Goal: Task Accomplishment & Management: Complete application form

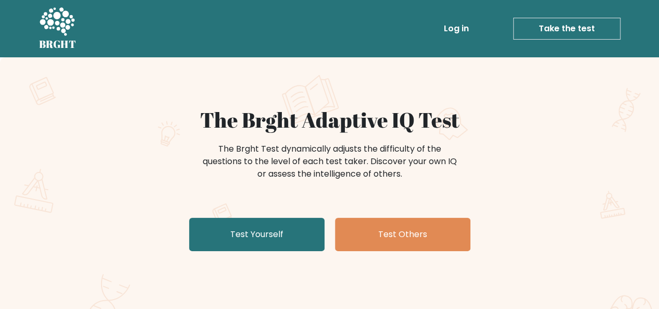
click at [309, 233] on link "Test Yourself" at bounding box center [256, 234] width 135 height 33
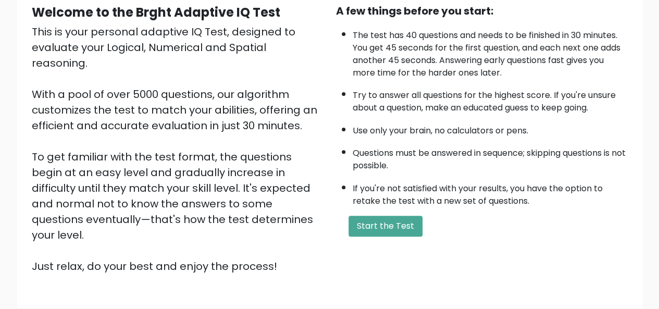
scroll to position [125, 0]
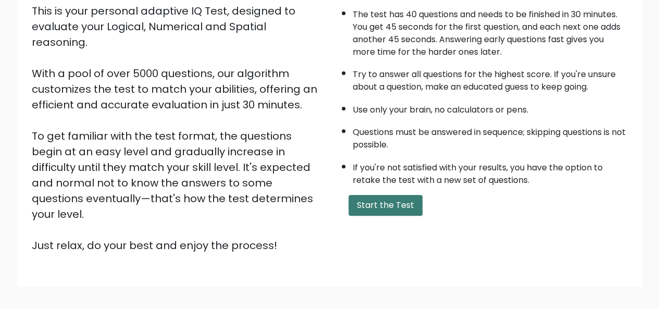
click at [381, 199] on button "Start the Test" at bounding box center [386, 205] width 74 height 21
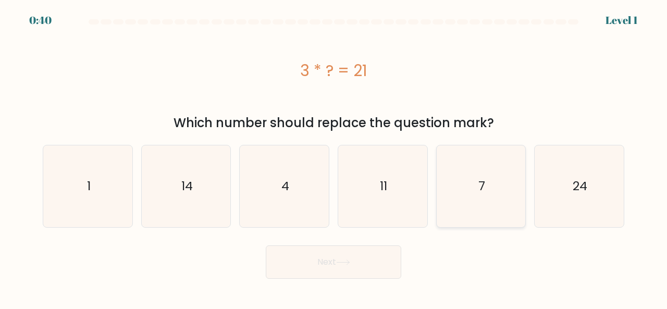
click at [466, 183] on icon "7" at bounding box center [481, 186] width 82 height 82
click at [334, 157] on input "e. 7" at bounding box center [333, 156] width 1 height 3
radio input "true"
click at [353, 264] on button "Next" at bounding box center [333, 261] width 135 height 33
click at [316, 258] on button "Next" at bounding box center [333, 261] width 135 height 33
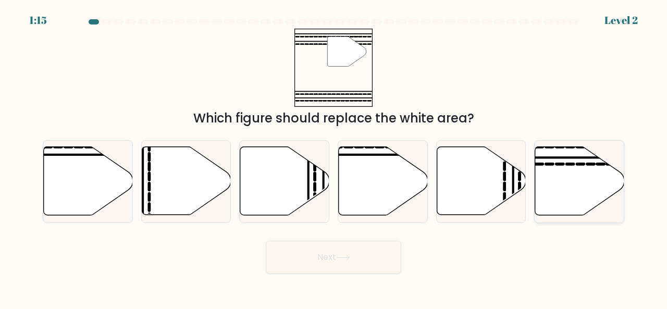
click at [563, 181] on icon at bounding box center [579, 181] width 89 height 68
click at [334, 157] on input "f." at bounding box center [333, 156] width 1 height 3
radio input "true"
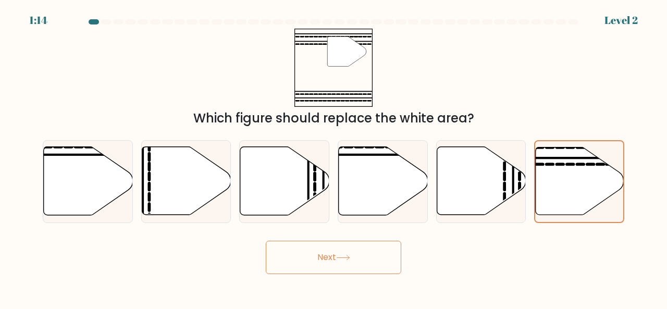
click at [336, 246] on button "Next" at bounding box center [333, 257] width 135 height 33
click at [332, 257] on button "Next" at bounding box center [333, 257] width 135 height 33
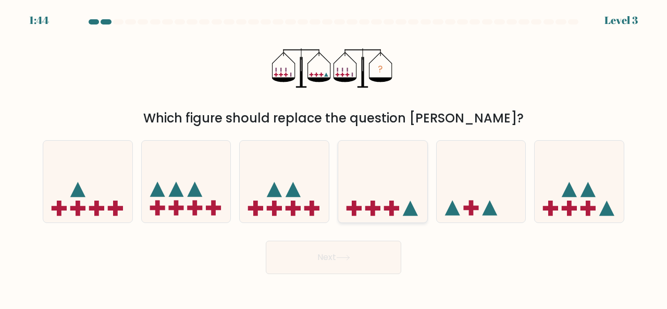
click at [369, 212] on icon at bounding box center [382, 180] width 89 height 73
click at [334, 157] on input "d." at bounding box center [333, 156] width 1 height 3
radio input "true"
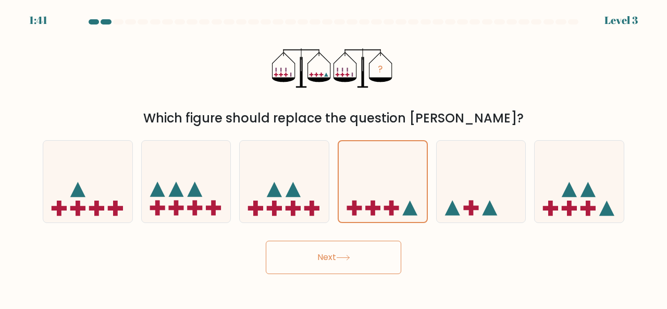
click at [321, 269] on button "Next" at bounding box center [333, 257] width 135 height 33
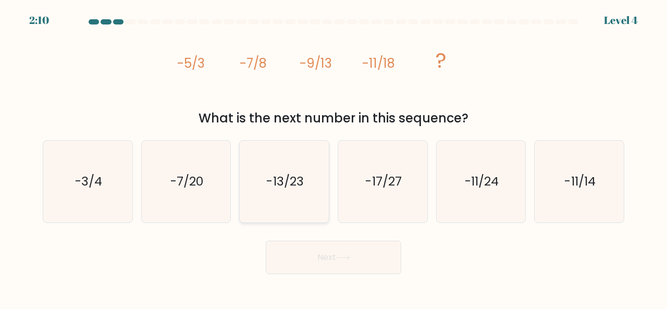
click at [313, 172] on icon "-13/23" at bounding box center [284, 182] width 82 height 82
click at [333, 157] on input "c. -13/23" at bounding box center [333, 156] width 1 height 3
radio input "true"
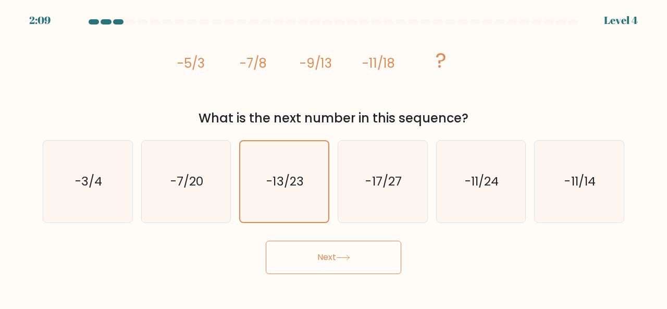
click at [302, 274] on body "2:09 Level 4" at bounding box center [333, 154] width 667 height 309
click at [303, 267] on button "Next" at bounding box center [333, 257] width 135 height 33
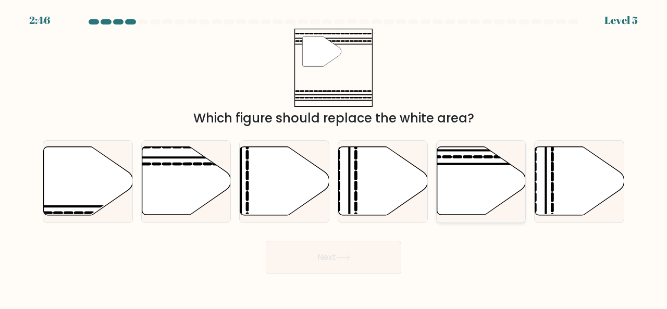
click at [464, 175] on icon at bounding box center [481, 181] width 89 height 68
click at [334, 157] on input "e." at bounding box center [333, 156] width 1 height 3
radio input "true"
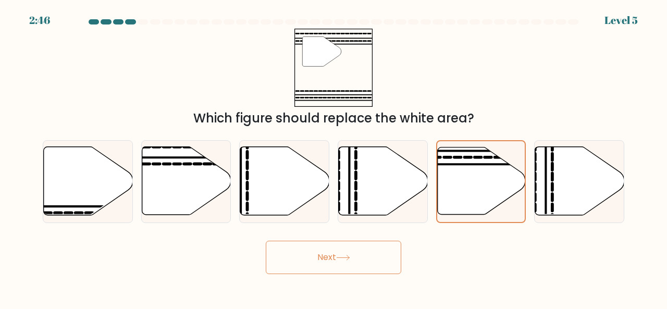
click at [332, 267] on button "Next" at bounding box center [333, 257] width 135 height 33
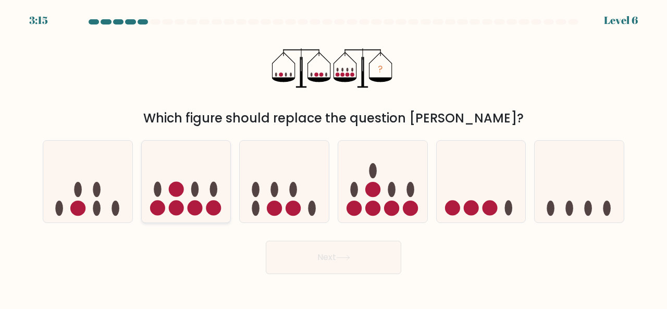
click at [189, 190] on icon at bounding box center [186, 180] width 89 height 73
click at [333, 157] on input "b." at bounding box center [333, 156] width 1 height 3
radio input "true"
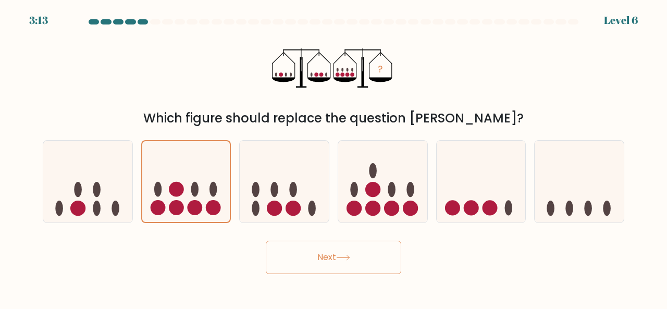
click at [359, 254] on button "Next" at bounding box center [333, 257] width 135 height 33
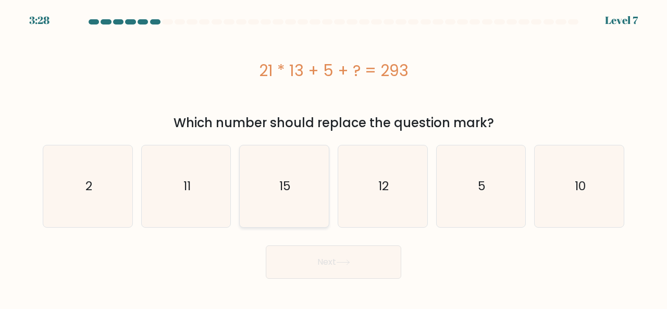
click at [296, 214] on icon "15" at bounding box center [284, 186] width 82 height 82
click at [333, 157] on input "c. 15" at bounding box center [333, 156] width 1 height 3
radio input "true"
click at [308, 268] on button "Next" at bounding box center [333, 261] width 135 height 33
click at [327, 257] on button "Next" at bounding box center [333, 261] width 135 height 33
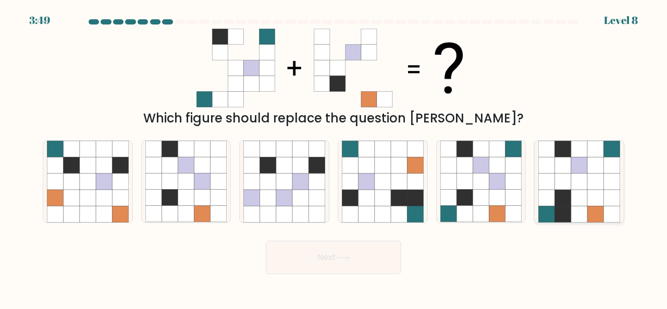
click at [556, 197] on icon at bounding box center [563, 198] width 16 height 16
click at [334, 157] on input "f." at bounding box center [333, 156] width 1 height 3
radio input "true"
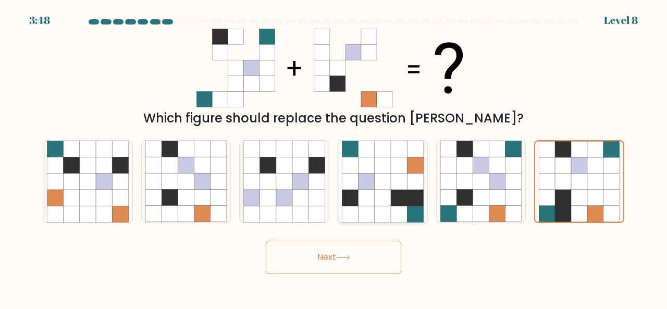
click at [361, 182] on icon at bounding box center [366, 181] width 16 height 16
click at [334, 157] on input "d." at bounding box center [333, 156] width 1 height 3
radio input "true"
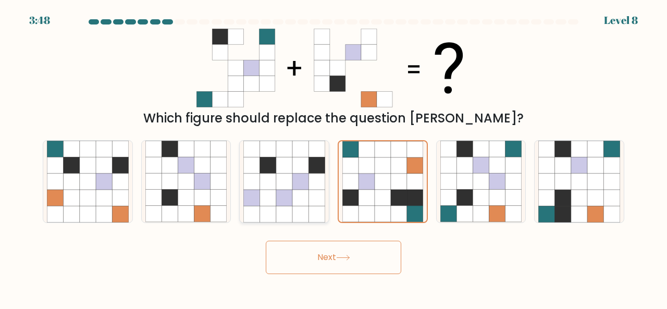
click at [240, 167] on div at bounding box center [284, 181] width 90 height 83
click at [333, 157] on input "c." at bounding box center [333, 156] width 1 height 3
radio input "true"
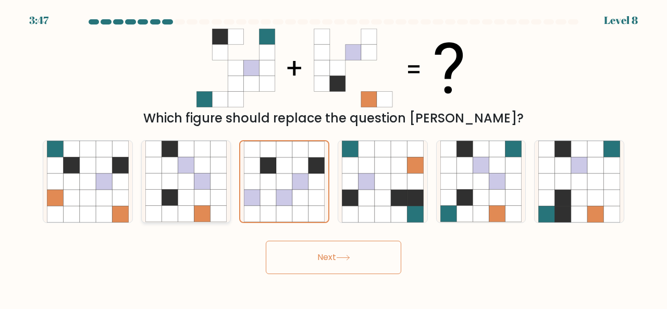
click at [205, 169] on icon at bounding box center [186, 182] width 82 height 82
click at [333, 157] on input "b." at bounding box center [333, 156] width 1 height 3
radio input "true"
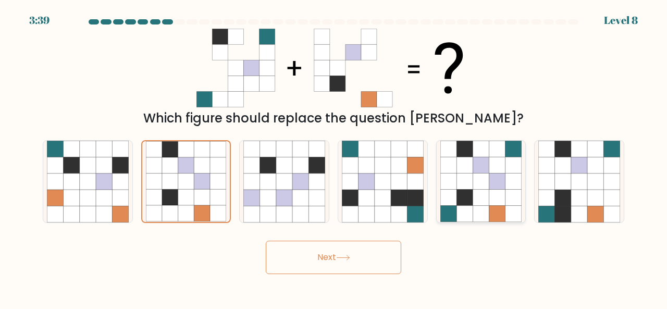
click at [466, 156] on icon at bounding box center [464, 149] width 16 height 16
click at [334, 156] on input "e." at bounding box center [333, 156] width 1 height 3
radio input "true"
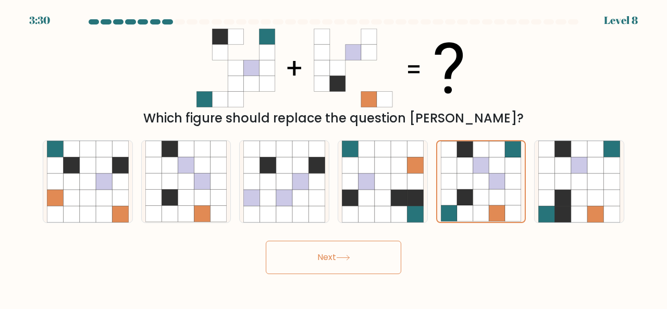
click at [345, 258] on icon at bounding box center [343, 258] width 14 height 6
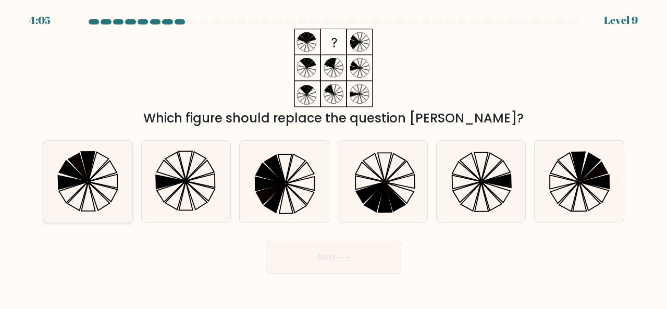
click at [69, 180] on icon at bounding box center [72, 183] width 29 height 14
click at [333, 157] on input "a." at bounding box center [333, 156] width 1 height 3
radio input "true"
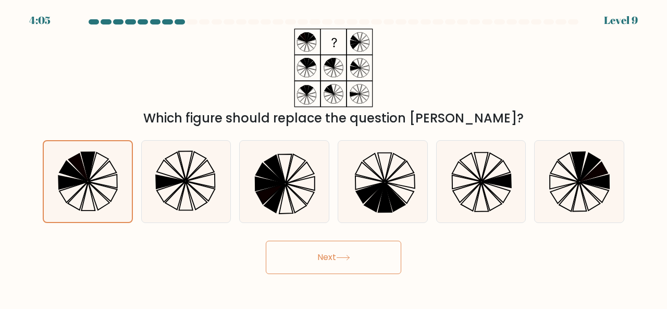
click at [381, 270] on button "Next" at bounding box center [333, 257] width 135 height 33
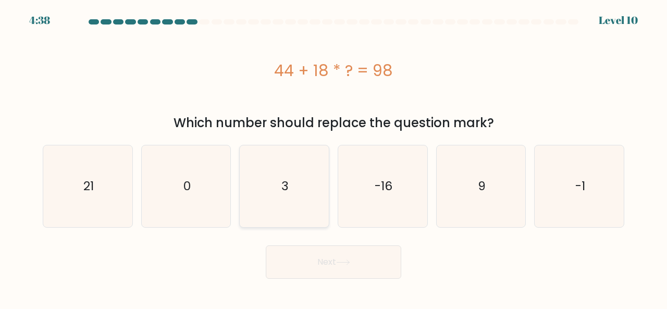
click at [297, 187] on icon "3" at bounding box center [284, 186] width 82 height 82
click at [333, 157] on input "c. 3" at bounding box center [333, 156] width 1 height 3
radio input "true"
click at [312, 262] on button "Next" at bounding box center [333, 261] width 135 height 33
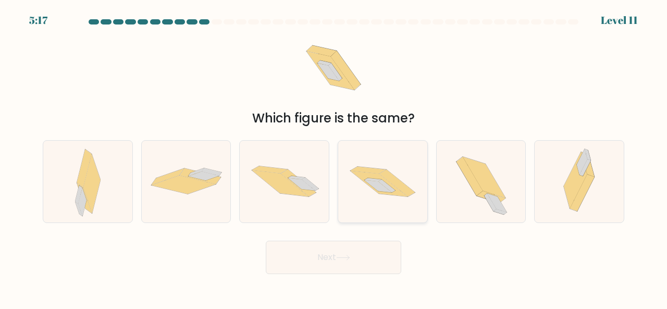
click at [398, 190] on icon at bounding box center [378, 184] width 57 height 26
click at [334, 157] on input "d." at bounding box center [333, 156] width 1 height 3
radio input "true"
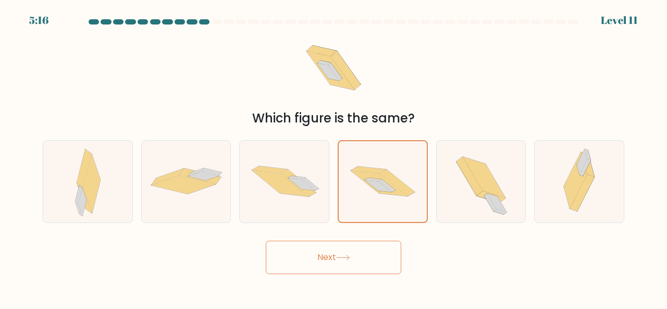
click at [352, 264] on button "Next" at bounding box center [333, 257] width 135 height 33
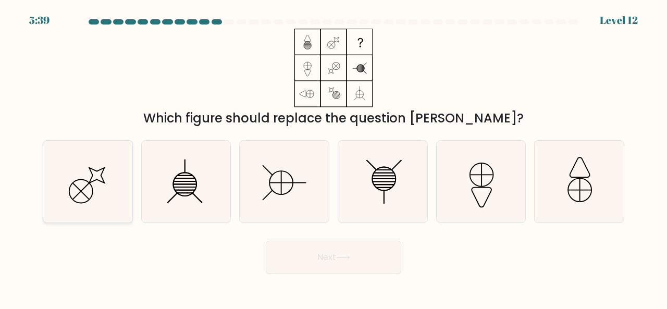
click at [83, 210] on icon at bounding box center [88, 182] width 82 height 82
click at [333, 157] on input "a." at bounding box center [333, 156] width 1 height 3
radio input "true"
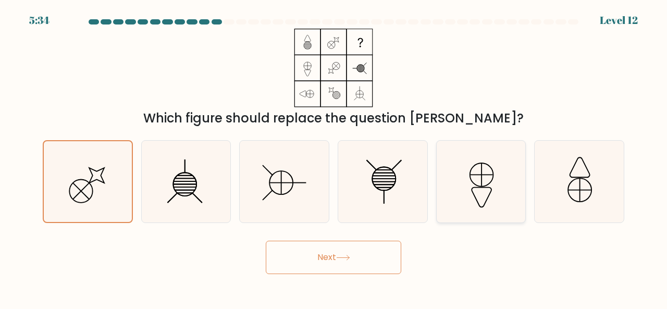
click at [466, 210] on icon at bounding box center [481, 182] width 82 height 82
click at [334, 157] on input "e." at bounding box center [333, 156] width 1 height 3
radio input "true"
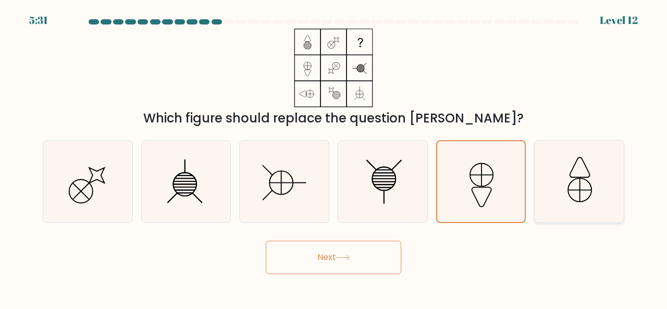
click at [566, 188] on icon at bounding box center [579, 182] width 82 height 82
click at [334, 157] on input "f." at bounding box center [333, 156] width 1 height 3
radio input "true"
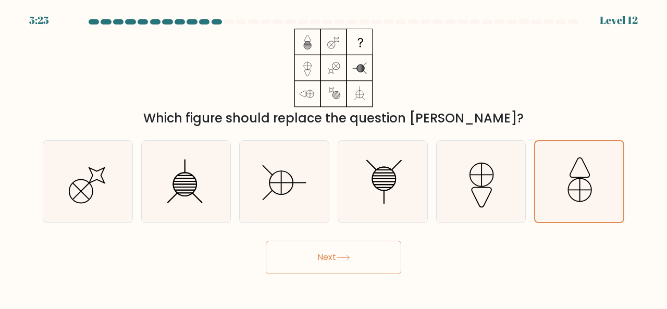
click at [343, 254] on button "Next" at bounding box center [333, 257] width 135 height 33
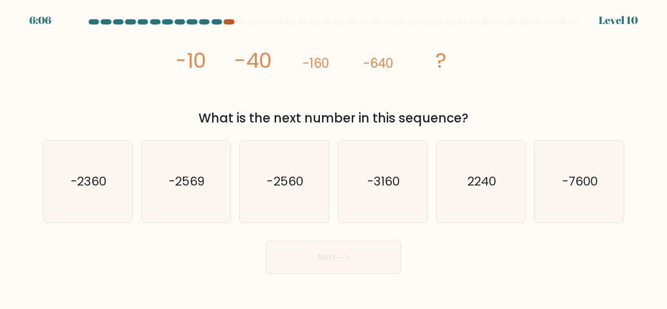
click at [226, 21] on div at bounding box center [229, 21] width 10 height 5
click at [395, 296] on body "5:59 Level 10" at bounding box center [333, 154] width 667 height 309
click at [286, 202] on icon "-2560" at bounding box center [284, 182] width 82 height 82
click at [333, 157] on input "c. -2560" at bounding box center [333, 156] width 1 height 3
radio input "true"
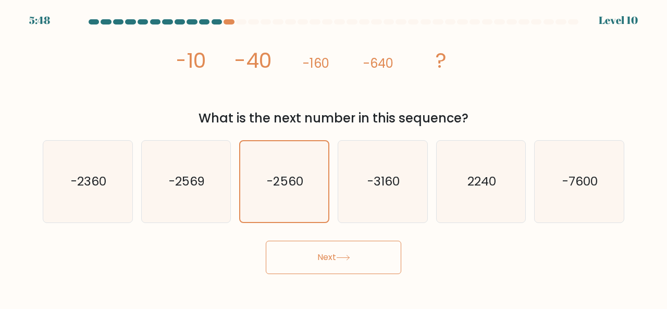
click at [325, 259] on button "Next" at bounding box center [333, 257] width 135 height 33
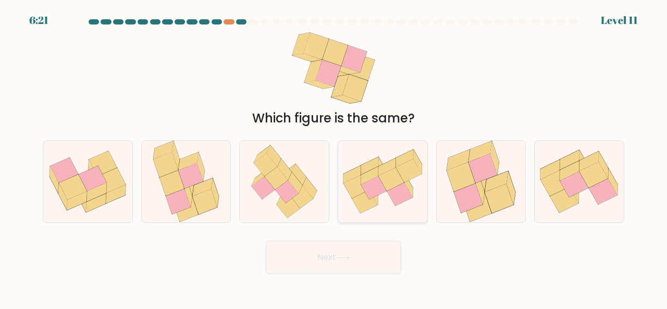
click at [363, 166] on icon at bounding box center [370, 166] width 18 height 18
click at [334, 157] on input "d." at bounding box center [333, 156] width 1 height 3
radio input "true"
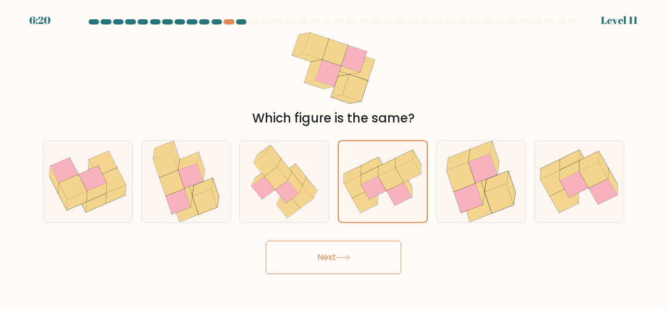
click at [351, 249] on button "Next" at bounding box center [333, 257] width 135 height 33
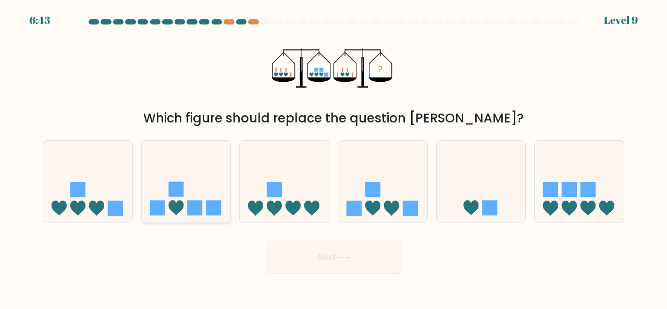
click at [183, 212] on icon at bounding box center [186, 180] width 89 height 73
click at [333, 157] on input "b." at bounding box center [333, 156] width 1 height 3
radio input "true"
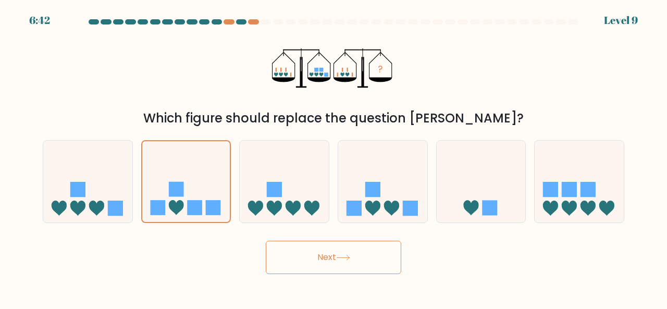
click at [300, 265] on button "Next" at bounding box center [333, 257] width 135 height 33
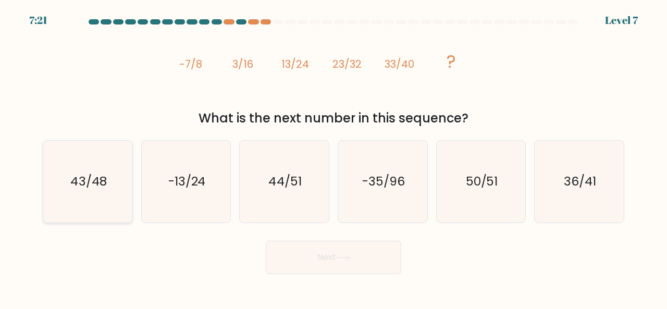
click at [114, 163] on icon "43/48" at bounding box center [88, 182] width 82 height 82
click at [333, 157] on input "a. 43/48" at bounding box center [333, 156] width 1 height 3
radio input "true"
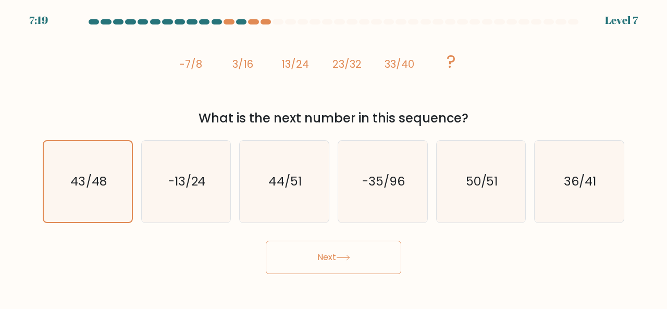
click at [319, 271] on button "Next" at bounding box center [333, 257] width 135 height 33
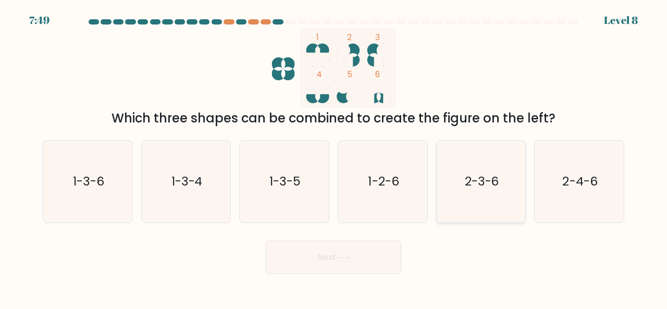
click at [495, 185] on text "2-3-6" at bounding box center [482, 180] width 34 height 17
click at [334, 157] on input "e. 2-3-6" at bounding box center [333, 156] width 1 height 3
radio input "true"
click at [378, 247] on button "Next" at bounding box center [333, 257] width 135 height 33
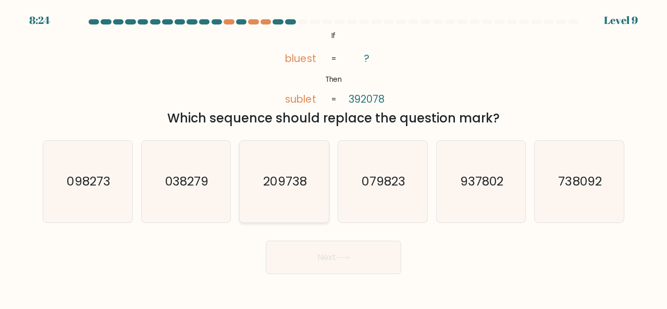
click at [275, 202] on icon "209738" at bounding box center [284, 182] width 82 height 82
click at [333, 157] on input "c. 209738" at bounding box center [333, 156] width 1 height 3
radio input "true"
click at [309, 245] on button "Next" at bounding box center [333, 257] width 135 height 33
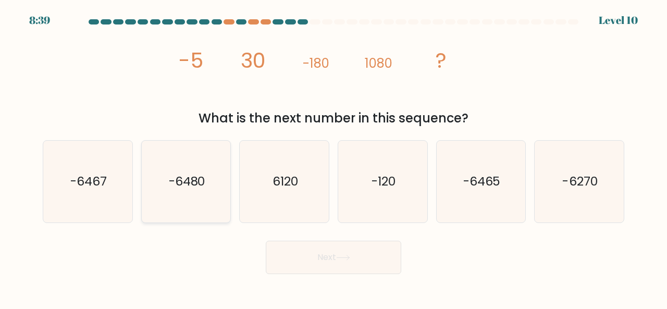
click at [143, 170] on div "-6480" at bounding box center [186, 181] width 90 height 83
click at [333, 157] on input "b. -6480" at bounding box center [333, 156] width 1 height 3
radio input "true"
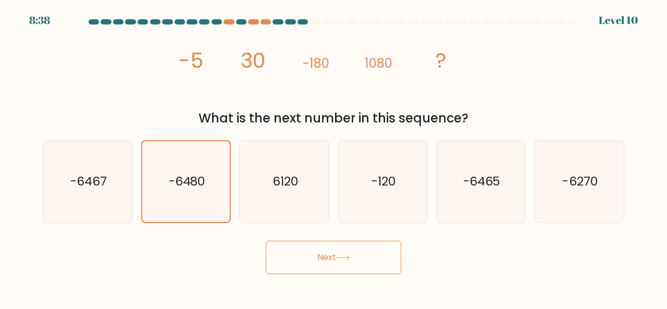
click at [323, 255] on button "Next" at bounding box center [333, 257] width 135 height 33
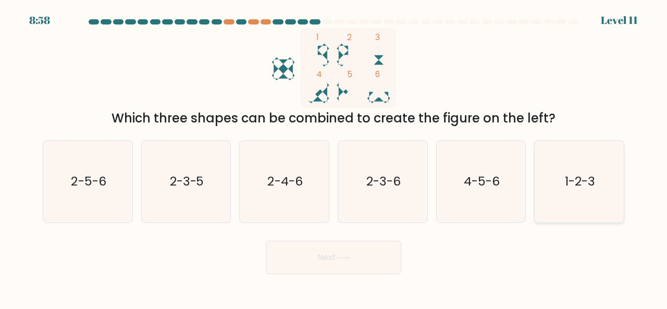
click at [557, 165] on icon "1-2-3" at bounding box center [579, 182] width 82 height 82
click at [334, 157] on input "f. 1-2-3" at bounding box center [333, 156] width 1 height 3
radio input "true"
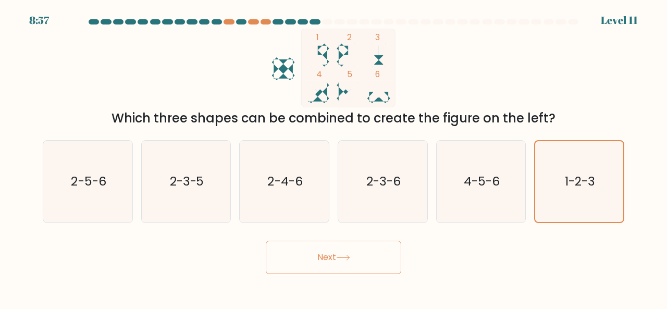
click at [362, 260] on button "Next" at bounding box center [333, 257] width 135 height 33
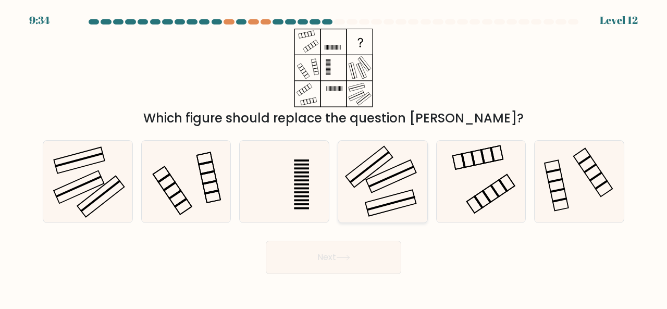
click at [376, 171] on icon at bounding box center [383, 182] width 82 height 82
click at [334, 157] on input "d." at bounding box center [333, 156] width 1 height 3
radio input "true"
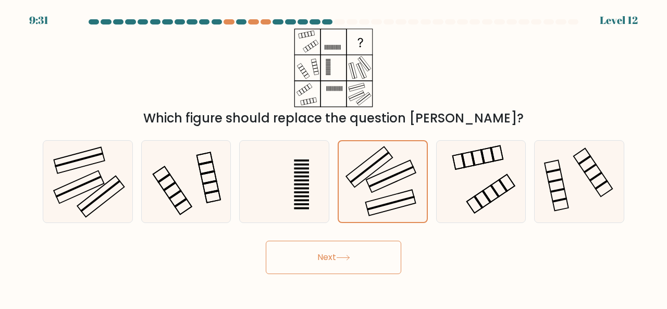
click at [346, 255] on icon at bounding box center [343, 258] width 14 height 6
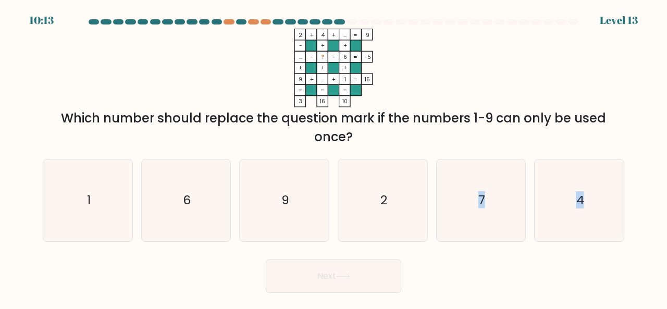
drag, startPoint x: 346, startPoint y: 255, endPoint x: 418, endPoint y: 155, distance: 122.8
click at [418, 155] on form at bounding box center [333, 156] width 667 height 274
click at [418, 155] on div "a. 1 b. 6 c. 9 d." at bounding box center [334, 196] width 590 height 91
click at [348, 290] on button "Next" at bounding box center [333, 275] width 135 height 33
click at [482, 196] on text "7" at bounding box center [481, 199] width 7 height 17
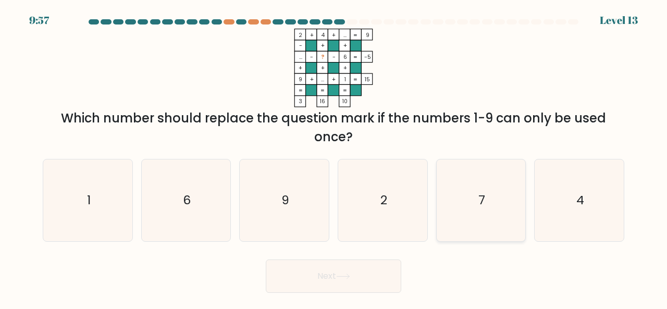
click at [334, 157] on input "e. 7" at bounding box center [333, 156] width 1 height 3
radio input "true"
click at [355, 291] on button "Next" at bounding box center [333, 275] width 135 height 33
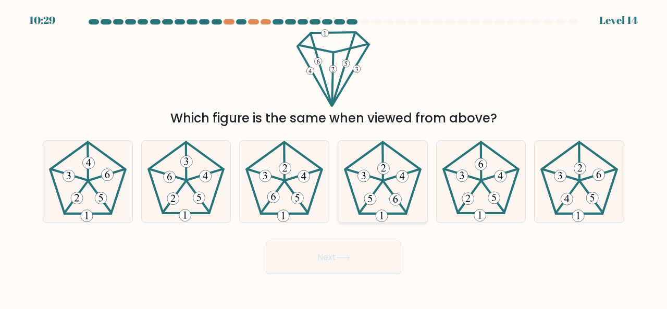
click at [365, 212] on icon at bounding box center [383, 182] width 82 height 82
click at [334, 157] on input "d." at bounding box center [333, 156] width 1 height 3
radio input "true"
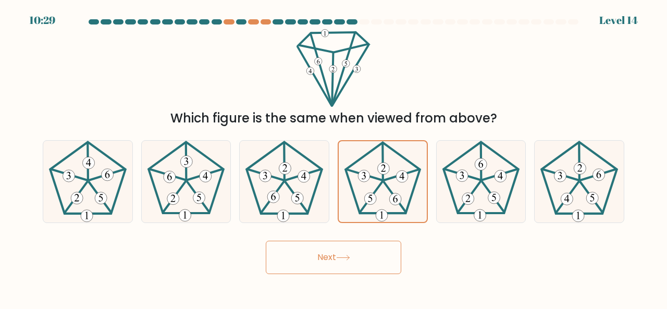
click at [452, 250] on div "Next" at bounding box center [333, 254] width 594 height 39
click at [290, 196] on icon at bounding box center [284, 182] width 82 height 82
click at [333, 157] on input "c." at bounding box center [333, 156] width 1 height 3
radio input "true"
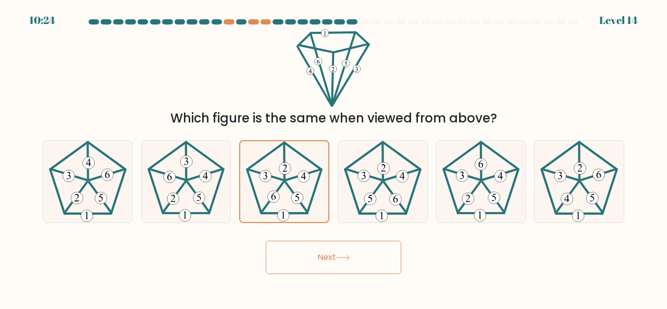
click at [354, 252] on button "Next" at bounding box center [333, 257] width 135 height 33
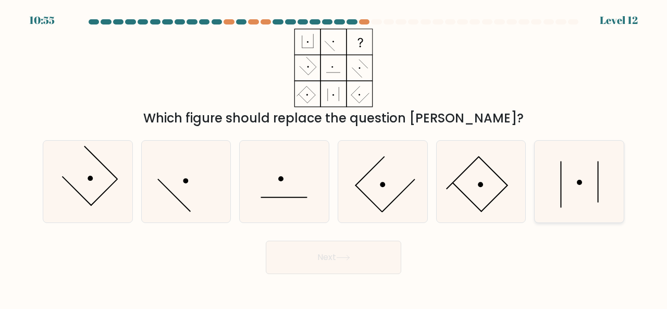
click at [599, 187] on icon at bounding box center [579, 182] width 82 height 82
click at [334, 157] on input "f." at bounding box center [333, 156] width 1 height 3
radio input "true"
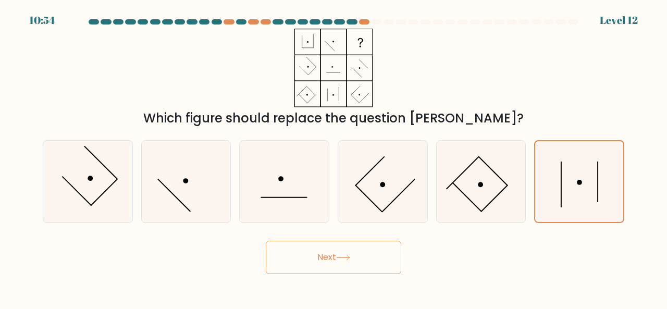
click at [359, 271] on button "Next" at bounding box center [333, 257] width 135 height 33
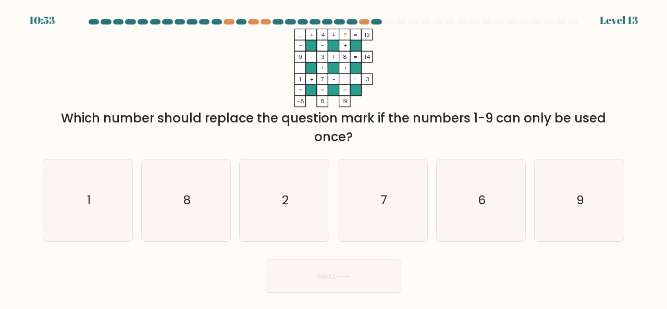
click at [364, 261] on button "Next" at bounding box center [333, 275] width 135 height 33
click at [499, 198] on icon "6" at bounding box center [481, 200] width 82 height 82
click at [334, 157] on input "e. 6" at bounding box center [333, 156] width 1 height 3
radio input "true"
click at [205, 214] on icon "8" at bounding box center [186, 200] width 82 height 82
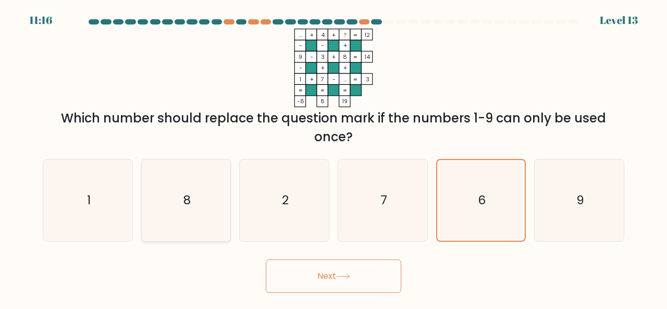
click at [333, 157] on input "b. 8" at bounding box center [333, 156] width 1 height 3
radio input "true"
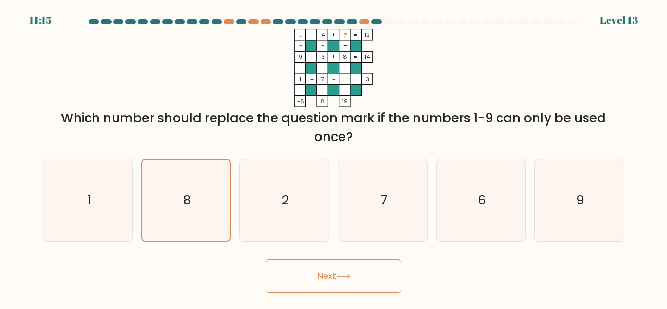
click at [338, 278] on button "Next" at bounding box center [333, 275] width 135 height 33
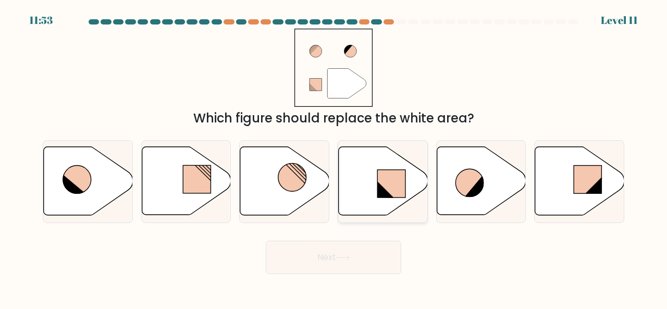
click at [398, 189] on rect at bounding box center [391, 184] width 28 height 28
click at [334, 157] on input "d." at bounding box center [333, 156] width 1 height 3
radio input "true"
click at [359, 254] on button "Next" at bounding box center [333, 257] width 135 height 33
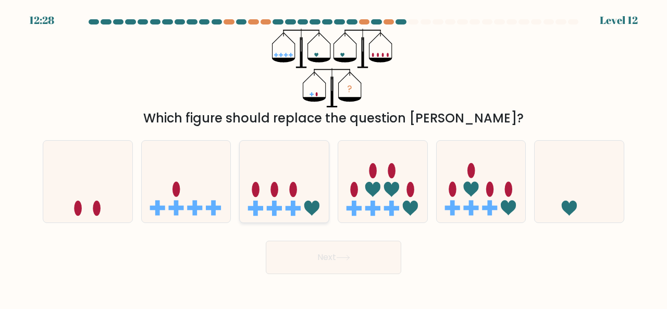
click at [307, 202] on icon at bounding box center [311, 208] width 15 height 15
click at [333, 157] on input "c." at bounding box center [333, 156] width 1 height 3
radio input "true"
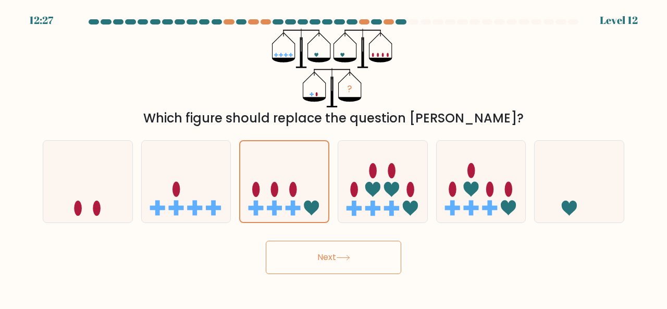
click at [329, 264] on button "Next" at bounding box center [333, 257] width 135 height 33
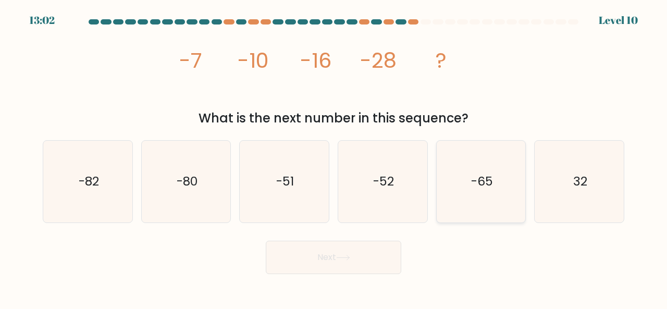
click at [457, 200] on icon "-65" at bounding box center [481, 182] width 82 height 82
click at [334, 157] on input "e. -65" at bounding box center [333, 156] width 1 height 3
radio input "true"
click at [391, 183] on text "-52" at bounding box center [383, 180] width 21 height 17
click at [334, 157] on input "d. -52" at bounding box center [333, 156] width 1 height 3
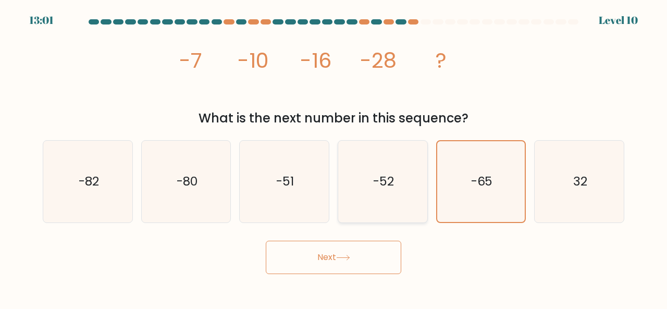
radio input "true"
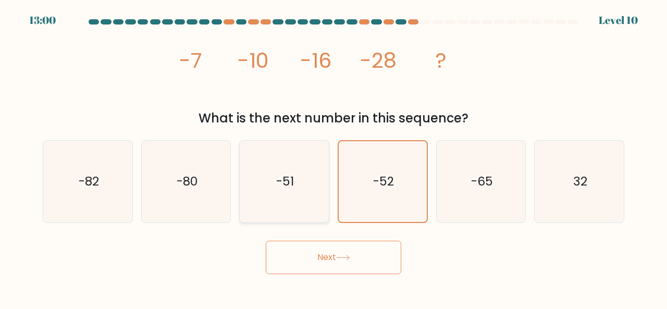
click at [317, 193] on icon "-51" at bounding box center [284, 182] width 82 height 82
click at [333, 157] on input "c. -51" at bounding box center [333, 156] width 1 height 3
radio input "true"
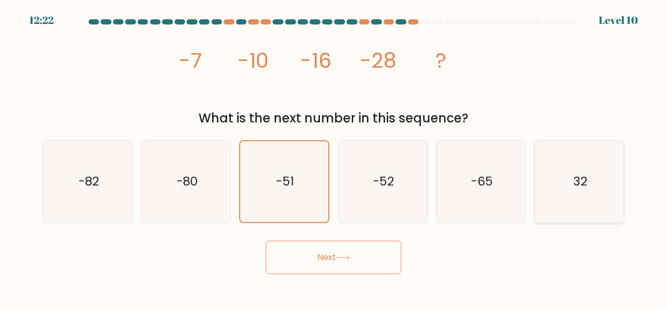
click at [549, 187] on icon "32" at bounding box center [579, 182] width 82 height 82
click at [334, 157] on input "f. 32" at bounding box center [333, 156] width 1 height 3
radio input "true"
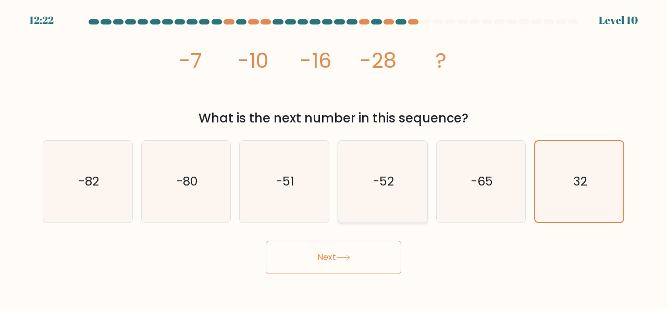
click at [384, 216] on icon "-52" at bounding box center [383, 182] width 82 height 82
click at [334, 157] on input "d. -52" at bounding box center [333, 156] width 1 height 3
radio input "true"
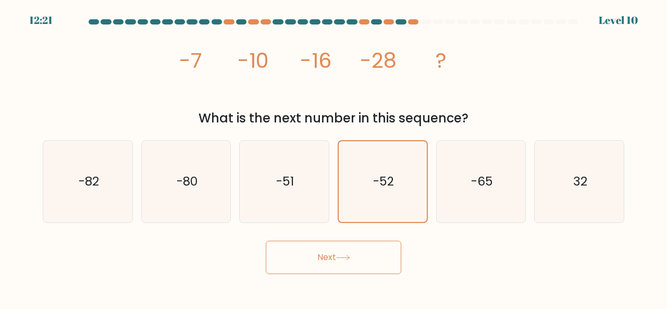
click at [373, 252] on button "Next" at bounding box center [333, 257] width 135 height 33
click at [387, 250] on button "Next" at bounding box center [333, 257] width 135 height 33
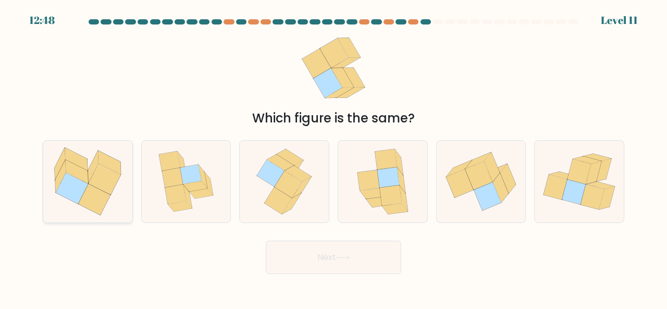
click at [77, 175] on icon at bounding box center [76, 172] width 23 height 24
click at [333, 157] on input "a." at bounding box center [333, 156] width 1 height 3
radio input "true"
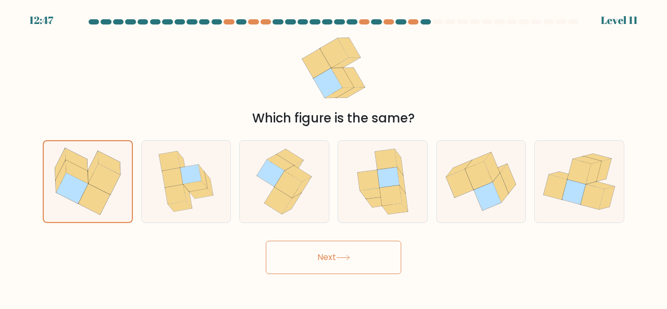
click at [351, 252] on button "Next" at bounding box center [333, 257] width 135 height 33
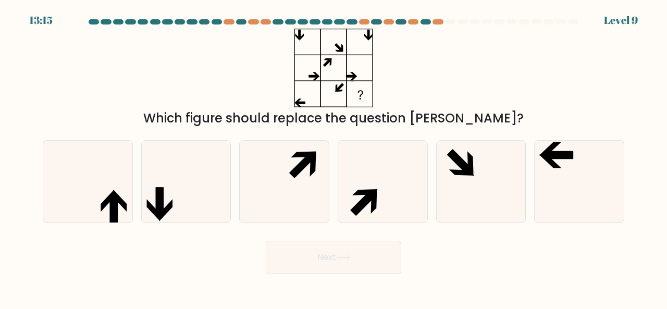
click at [403, 167] on icon at bounding box center [383, 182] width 82 height 82
click at [334, 157] on input "d." at bounding box center [333, 156] width 1 height 3
radio input "true"
click at [428, 180] on div "d." at bounding box center [382, 181] width 98 height 83
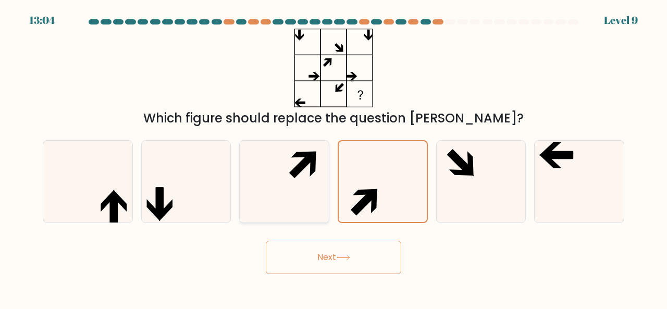
click at [304, 199] on icon at bounding box center [284, 182] width 82 height 82
click at [333, 157] on input "c." at bounding box center [333, 156] width 1 height 3
radio input "true"
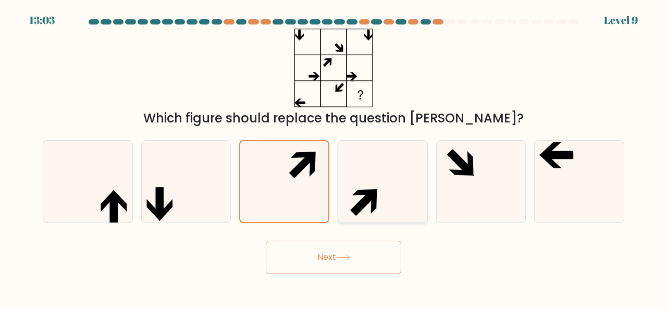
click at [359, 218] on icon at bounding box center [383, 182] width 82 height 82
click at [334, 157] on input "d." at bounding box center [333, 156] width 1 height 3
radio input "true"
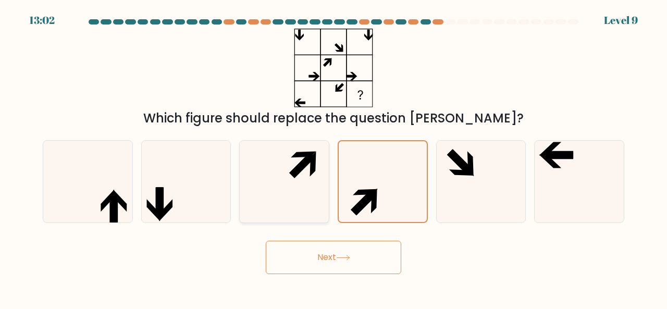
click at [292, 213] on icon at bounding box center [284, 182] width 82 height 82
click at [333, 157] on input "c." at bounding box center [333, 156] width 1 height 3
radio input "true"
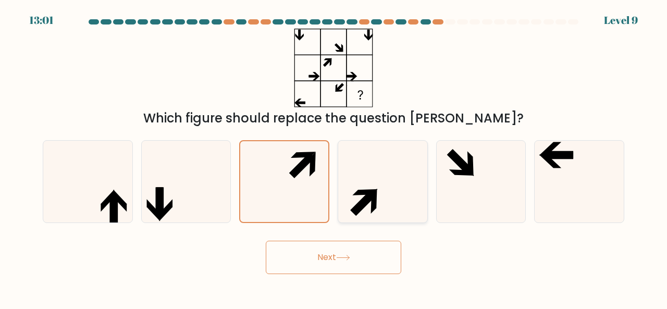
click at [408, 207] on icon at bounding box center [383, 182] width 82 height 82
click at [334, 157] on input "d." at bounding box center [333, 156] width 1 height 3
radio input "true"
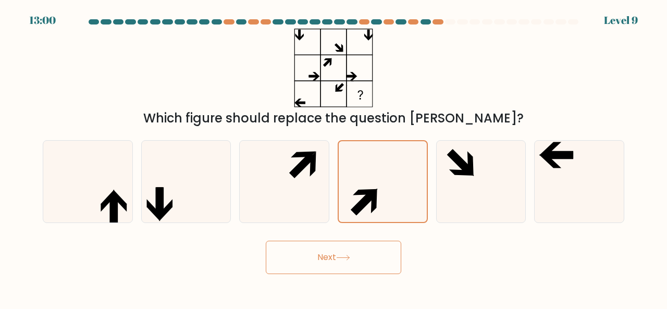
click at [370, 252] on button "Next" at bounding box center [333, 257] width 135 height 33
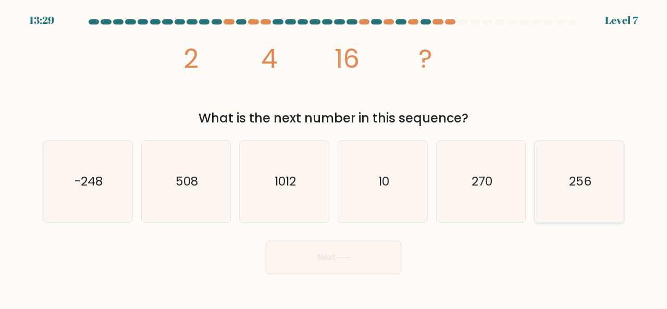
click at [538, 195] on icon "256" at bounding box center [579, 182] width 82 height 82
click at [334, 157] on input "f. 256" at bounding box center [333, 156] width 1 height 3
radio input "true"
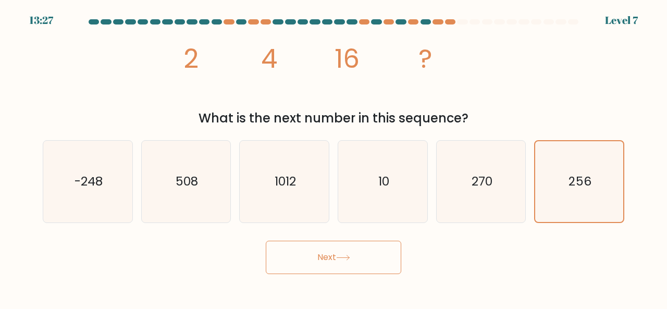
click at [366, 257] on button "Next" at bounding box center [333, 257] width 135 height 33
click at [339, 251] on button "Next" at bounding box center [333, 257] width 135 height 33
click at [333, 253] on button "Next" at bounding box center [333, 257] width 135 height 33
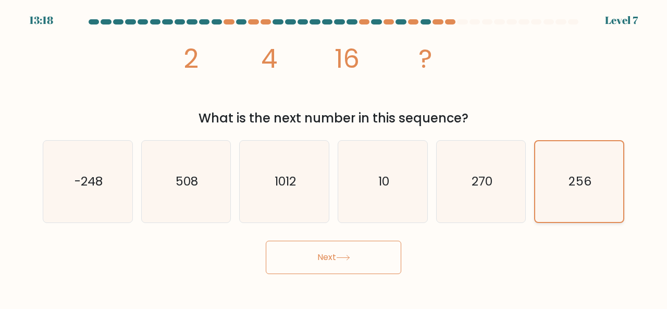
click at [568, 214] on icon "256" at bounding box center [579, 181] width 81 height 81
click at [334, 157] on input "f. 256" at bounding box center [333, 156] width 1 height 3
click at [355, 272] on button "Next" at bounding box center [333, 257] width 135 height 33
click at [342, 270] on button "Next" at bounding box center [333, 257] width 135 height 33
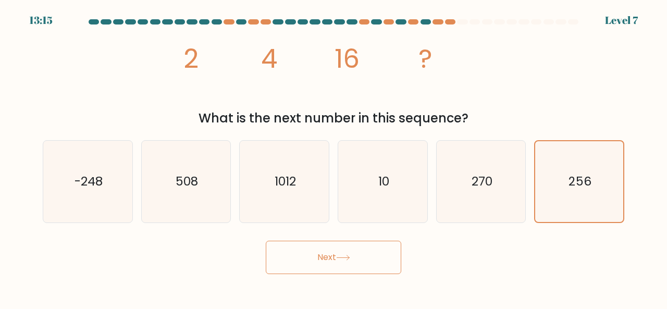
drag, startPoint x: 342, startPoint y: 270, endPoint x: 340, endPoint y: 260, distance: 10.0
click at [340, 260] on button "Next" at bounding box center [333, 257] width 135 height 33
click at [340, 260] on icon at bounding box center [343, 258] width 14 height 6
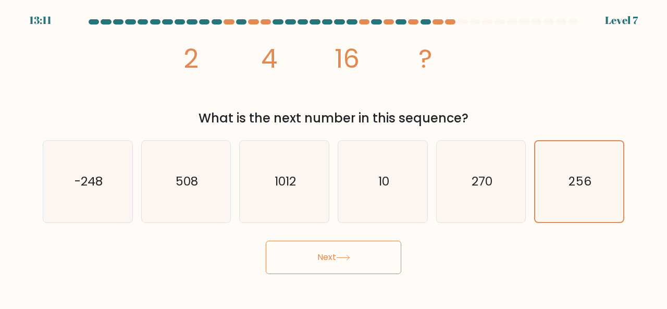
click at [340, 260] on icon at bounding box center [343, 258] width 14 height 6
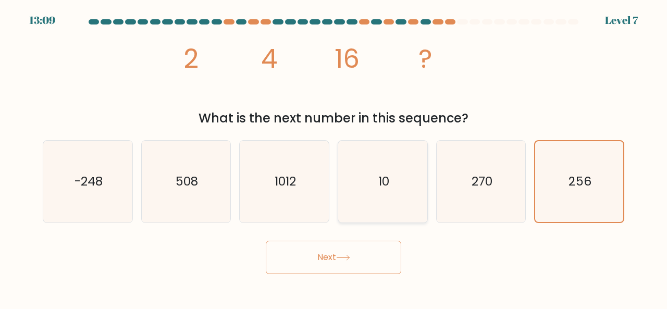
click at [381, 170] on icon "10" at bounding box center [383, 182] width 82 height 82
click at [334, 157] on input "d. 10" at bounding box center [333, 156] width 1 height 3
radio input "true"
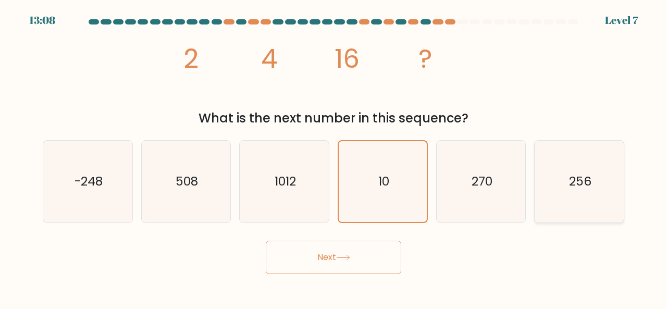
click at [546, 161] on icon "256" at bounding box center [579, 182] width 82 height 82
click at [334, 157] on input "f. 256" at bounding box center [333, 156] width 1 height 3
radio input "true"
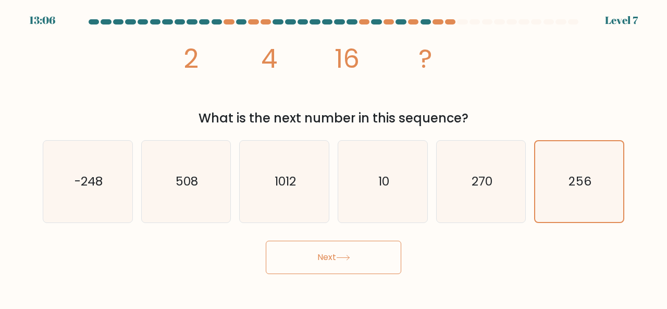
click at [328, 257] on button "Next" at bounding box center [333, 257] width 135 height 33
click at [331, 139] on div "a. -248 b. 508" at bounding box center [334, 177] width 590 height 91
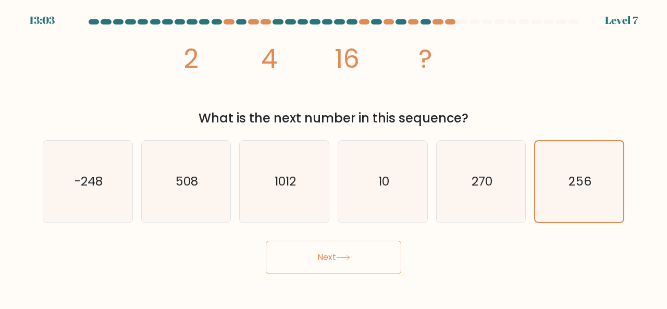
click at [571, 104] on div "image/svg+xml 2 4 16 ? What is the next number in this sequence?" at bounding box center [333, 78] width 594 height 99
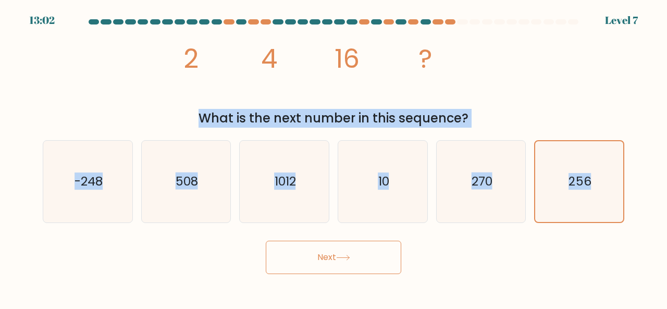
drag, startPoint x: 571, startPoint y: 104, endPoint x: 368, endPoint y: 248, distance: 249.2
click at [368, 248] on form at bounding box center [333, 146] width 667 height 255
click at [368, 248] on button "Next" at bounding box center [333, 257] width 135 height 33
click at [317, 267] on button "Next" at bounding box center [333, 257] width 135 height 33
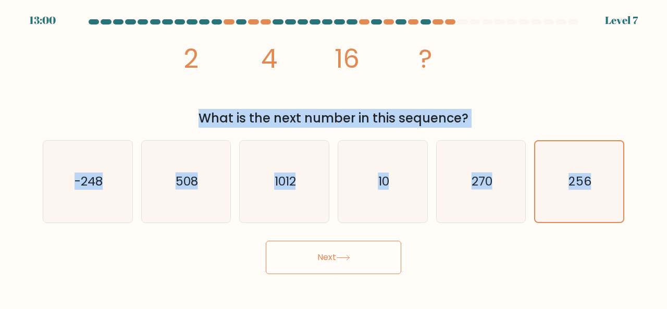
click at [317, 267] on button "Next" at bounding box center [333, 257] width 135 height 33
click at [317, 261] on button "Next" at bounding box center [333, 257] width 135 height 33
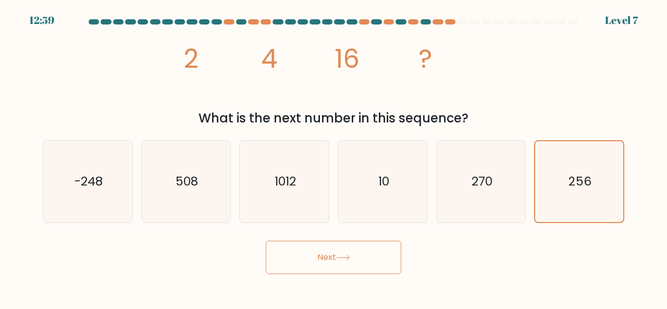
click at [139, 31] on div "image/svg+xml 2 4 16 ? What is the next number in this sequence?" at bounding box center [333, 78] width 594 height 99
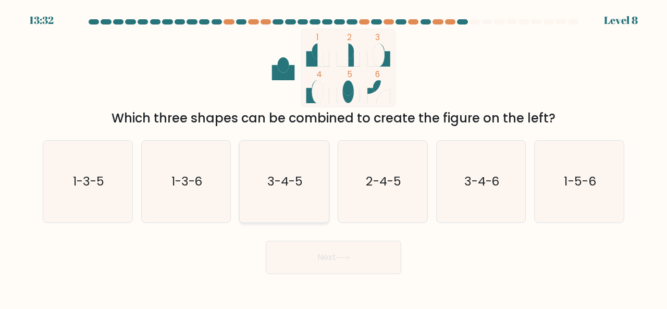
click at [290, 182] on text "3-4-5" at bounding box center [284, 180] width 35 height 17
click at [333, 157] on input "c. 3-4-5" at bounding box center [333, 156] width 1 height 3
radio input "true"
click at [319, 256] on button "Next" at bounding box center [333, 257] width 135 height 33
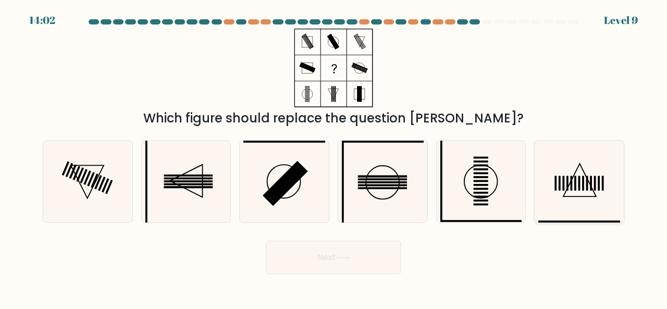
click at [576, 177] on icon at bounding box center [579, 182] width 82 height 82
click at [334, 157] on input "f." at bounding box center [333, 156] width 1 height 3
radio input "true"
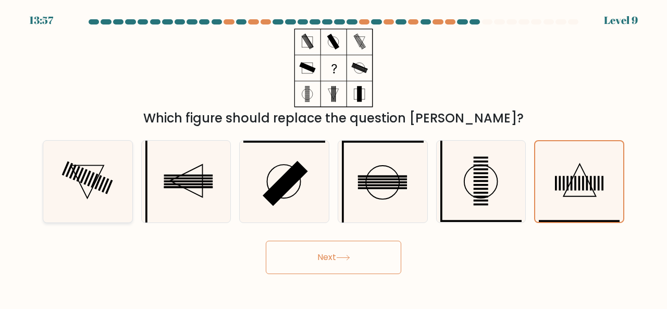
click at [109, 186] on rect at bounding box center [108, 187] width 7 height 14
click at [333, 157] on input "a." at bounding box center [333, 156] width 1 height 3
radio input "true"
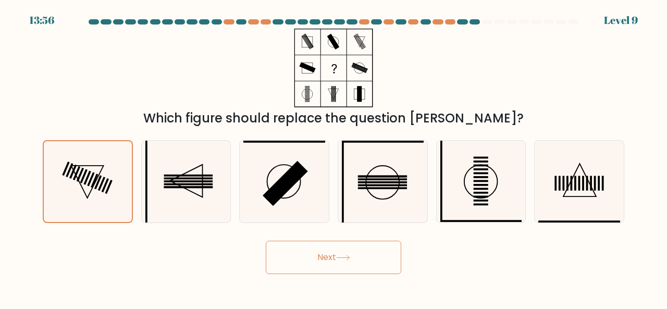
click at [337, 239] on div "Next" at bounding box center [333, 254] width 594 height 39
click at [333, 250] on button "Next" at bounding box center [333, 257] width 135 height 33
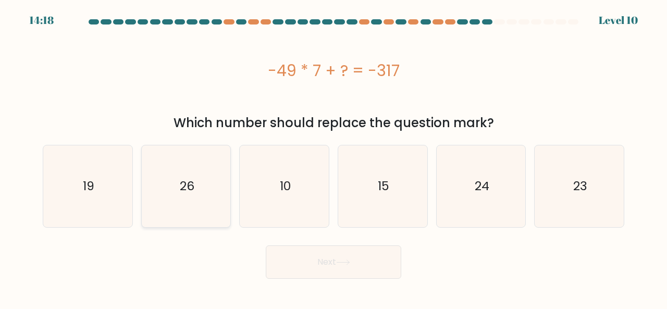
click at [212, 198] on icon "26" at bounding box center [186, 186] width 82 height 82
click at [333, 157] on input "b. 26" at bounding box center [333, 156] width 1 height 3
radio input "true"
click at [352, 276] on button "Next" at bounding box center [333, 261] width 135 height 33
click at [359, 263] on button "Next" at bounding box center [333, 261] width 135 height 33
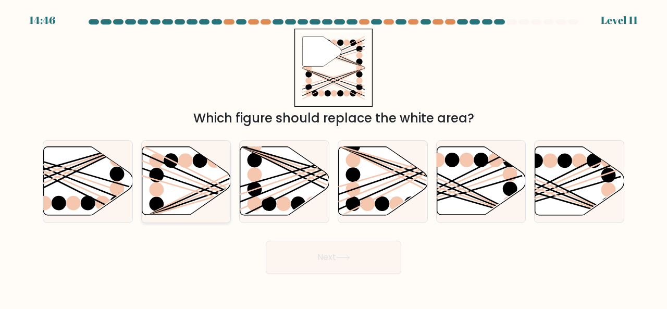
click at [178, 179] on icon at bounding box center [186, 181] width 89 height 68
click at [333, 157] on input "b." at bounding box center [333, 156] width 1 height 3
radio input "true"
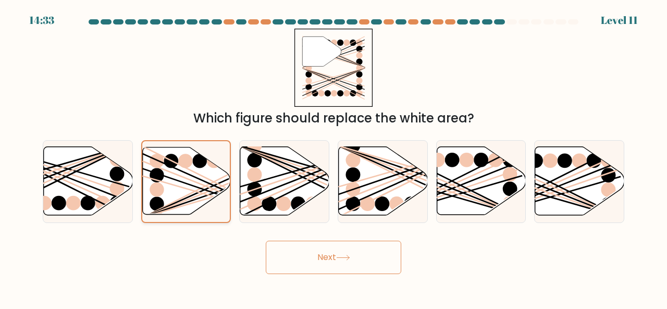
click at [198, 172] on icon at bounding box center [186, 180] width 88 height 67
click at [333, 157] on input "b." at bounding box center [333, 156] width 1 height 3
click at [316, 246] on button "Next" at bounding box center [333, 257] width 135 height 33
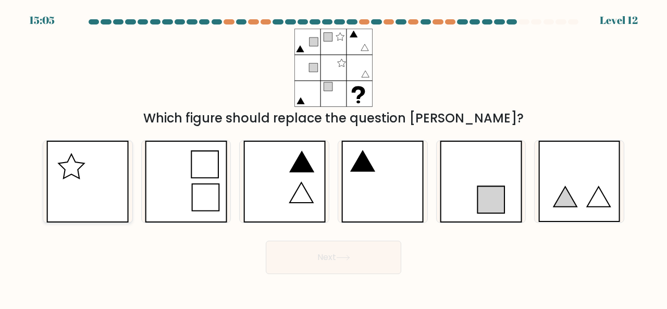
click at [106, 168] on icon at bounding box center [87, 182] width 82 height 82
click at [333, 157] on input "a." at bounding box center [333, 156] width 1 height 3
radio input "true"
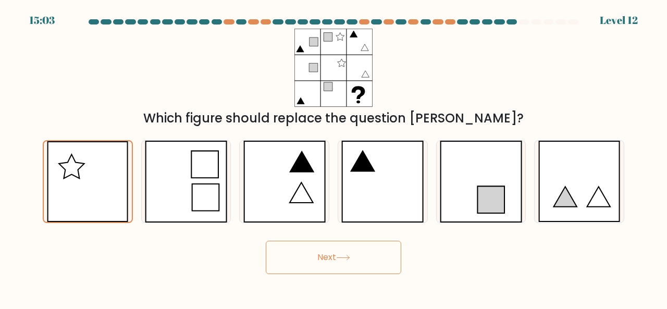
click at [327, 265] on button "Next" at bounding box center [333, 257] width 135 height 33
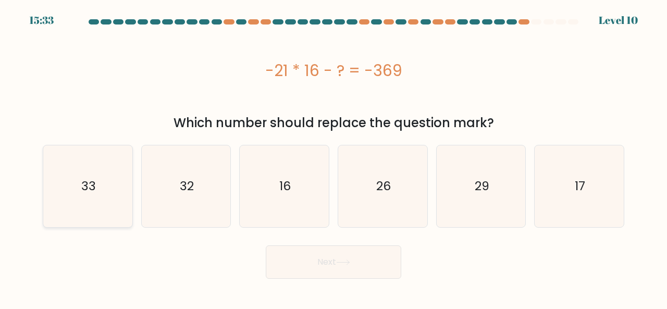
click at [127, 192] on icon "33" at bounding box center [88, 186] width 82 height 82
click at [333, 157] on input "a. 33" at bounding box center [333, 156] width 1 height 3
radio input "true"
click at [318, 277] on button "Next" at bounding box center [333, 261] width 135 height 33
click at [349, 262] on icon at bounding box center [343, 262] width 13 height 5
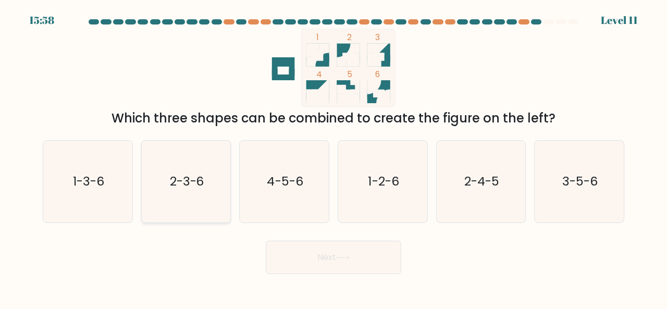
click at [192, 201] on icon "2-3-6" at bounding box center [186, 182] width 82 height 82
click at [333, 157] on input "b. 2-3-6" at bounding box center [333, 156] width 1 height 3
radio input "true"
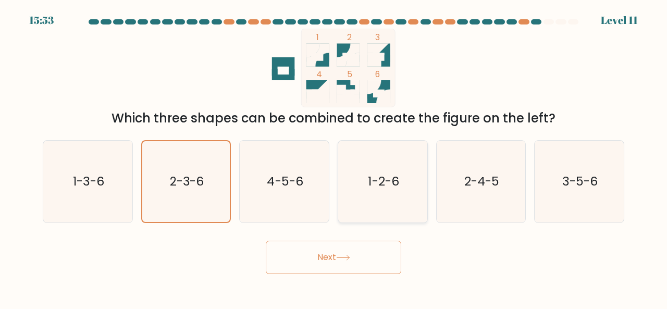
click at [394, 176] on text "1-2-6" at bounding box center [383, 180] width 31 height 17
click at [334, 157] on input "d. 1-2-6" at bounding box center [333, 156] width 1 height 3
radio input "true"
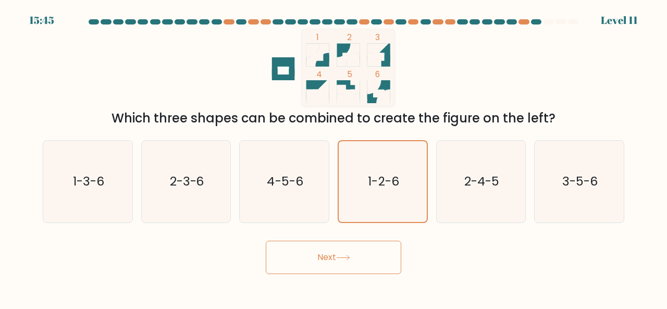
click at [367, 243] on button "Next" at bounding box center [333, 257] width 135 height 33
click at [330, 249] on button "Next" at bounding box center [333, 257] width 135 height 33
click at [330, 257] on button "Next" at bounding box center [333, 257] width 135 height 33
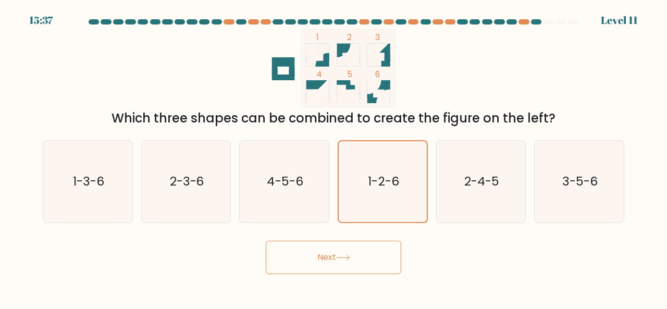
click at [330, 257] on button "Next" at bounding box center [333, 257] width 135 height 33
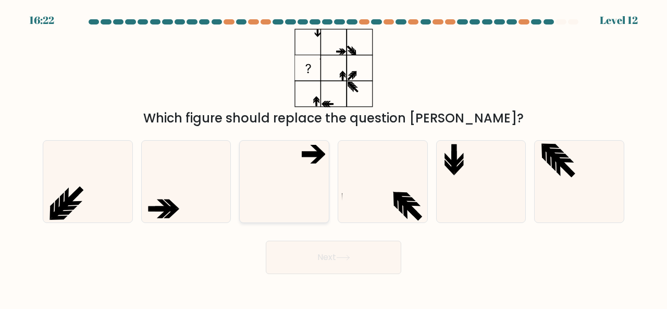
click at [277, 143] on icon at bounding box center [284, 182] width 82 height 82
click at [333, 155] on input "c." at bounding box center [333, 156] width 1 height 3
radio input "true"
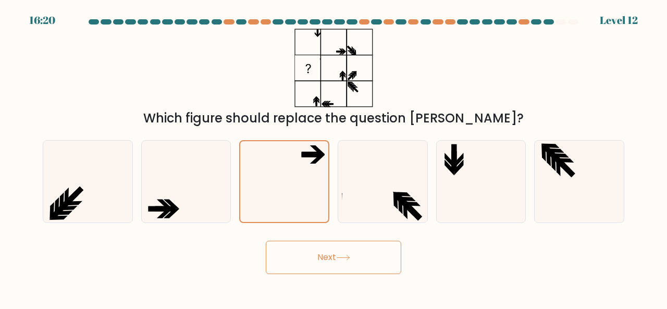
click at [356, 263] on button "Next" at bounding box center [333, 257] width 135 height 33
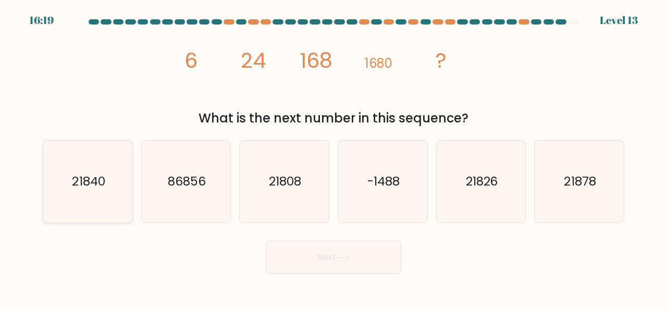
click at [91, 183] on text "21840" at bounding box center [88, 180] width 33 height 17
click at [333, 157] on input "a. 21840" at bounding box center [333, 156] width 1 height 3
radio input "true"
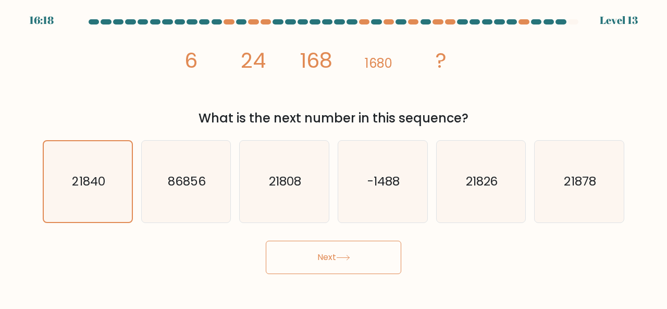
click at [328, 246] on button "Next" at bounding box center [333, 257] width 135 height 33
click at [345, 252] on button "Next" at bounding box center [333, 257] width 135 height 33
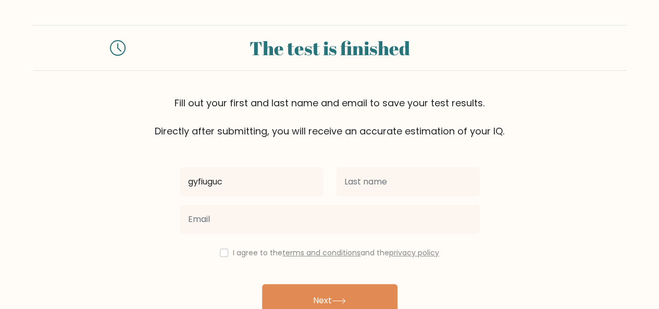
type input "gyfiuguc"
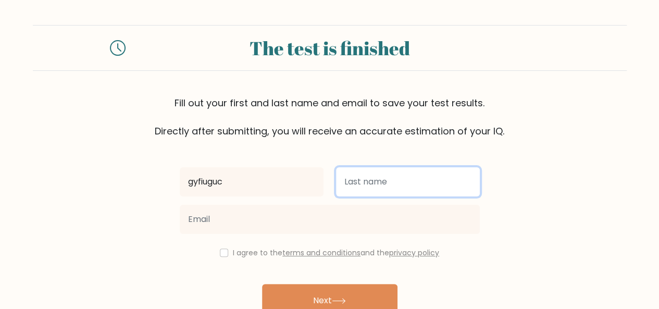
click at [408, 177] on input "text" at bounding box center [408, 181] width 144 height 29
type input "dwgfsssh"
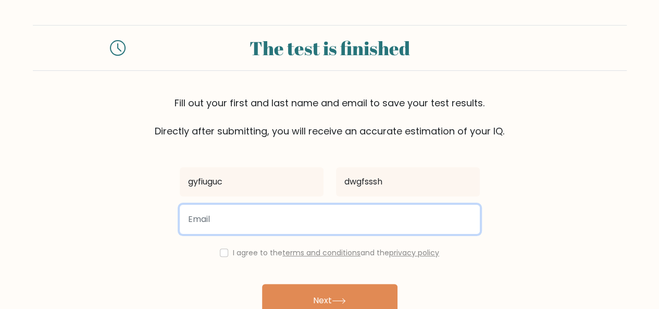
click at [393, 219] on input "email" at bounding box center [330, 219] width 300 height 29
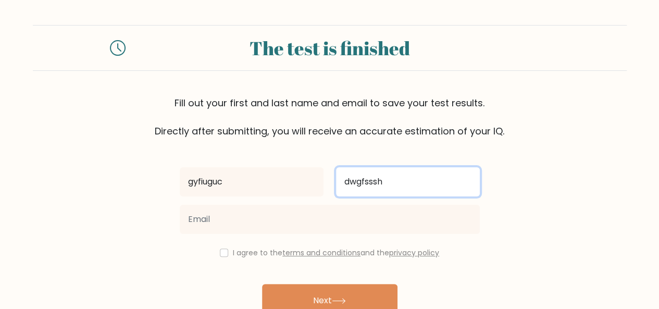
drag, startPoint x: 389, startPoint y: 185, endPoint x: 379, endPoint y: 210, distance: 26.7
click at [379, 210] on div "gyfiuguc dwgfsssh I agree to the terms and conditions and the privacy policy Ne…" at bounding box center [329, 239] width 313 height 203
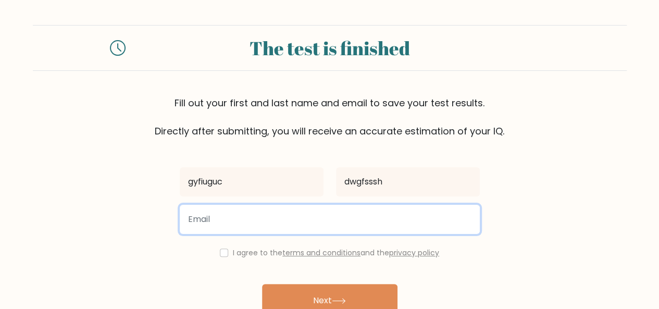
click at [379, 210] on input "email" at bounding box center [330, 219] width 300 height 29
click at [379, 210] on input "d" at bounding box center [330, 219] width 300 height 29
type input "ddddwedquhn@gmail.com"
click at [262, 284] on button "Next" at bounding box center [329, 300] width 135 height 33
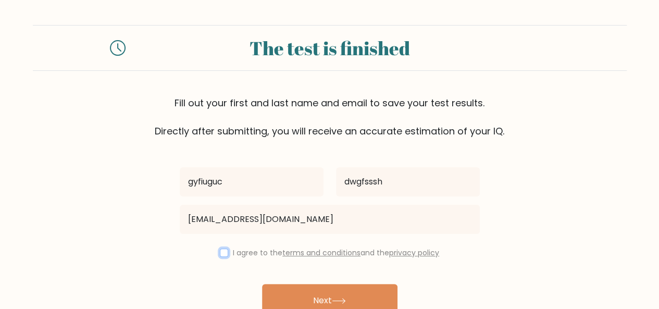
click at [220, 252] on input "checkbox" at bounding box center [224, 253] width 8 height 8
checkbox input "true"
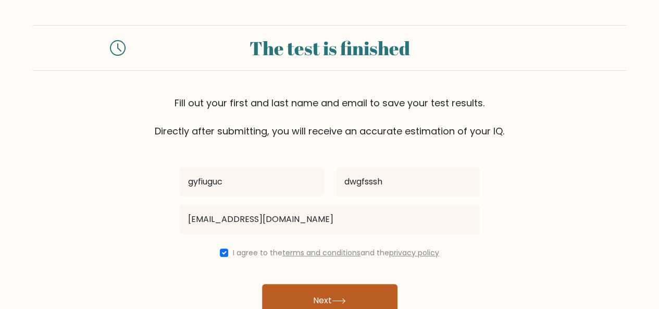
click at [288, 297] on button "Next" at bounding box center [329, 300] width 135 height 33
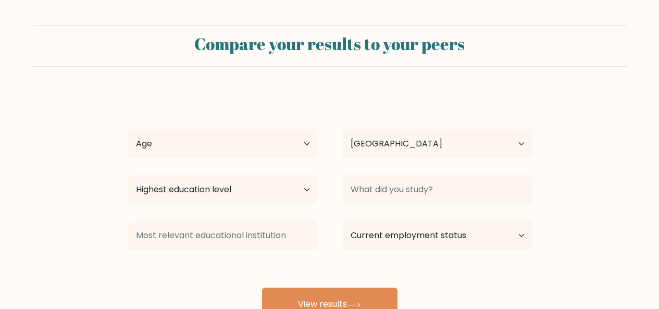
select select "IN"
click at [269, 150] on select "Age Under [DEMOGRAPHIC_DATA] [DEMOGRAPHIC_DATA] [DEMOGRAPHIC_DATA] [DEMOGRAPHIC…" at bounding box center [223, 143] width 190 height 29
select select "min_18"
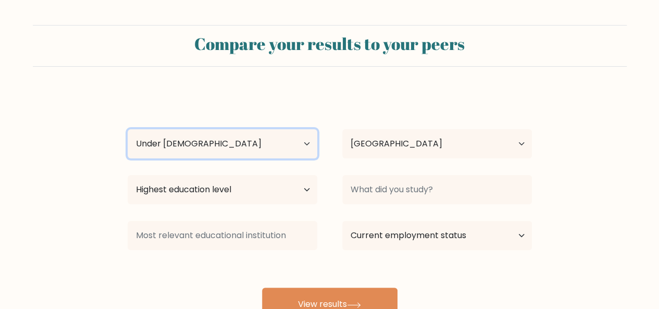
click at [128, 129] on select "Age Under [DEMOGRAPHIC_DATA] [DEMOGRAPHIC_DATA] [DEMOGRAPHIC_DATA] [DEMOGRAPHIC…" at bounding box center [223, 143] width 190 height 29
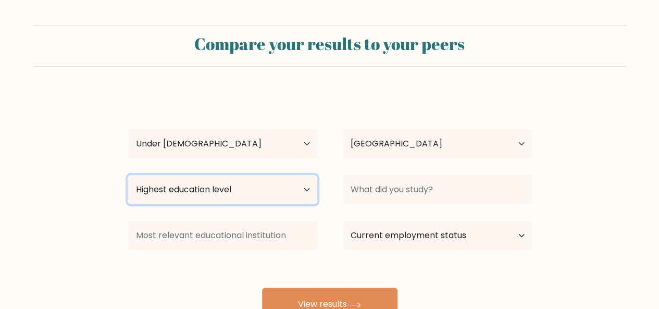
click at [264, 181] on select "Highest education level No schooling Primary Lower Secondary Upper Secondary Oc…" at bounding box center [223, 189] width 190 height 29
select select "upper_secondary"
click at [128, 175] on select "Highest education level No schooling Primary Lower Secondary Upper Secondary Oc…" at bounding box center [223, 189] width 190 height 29
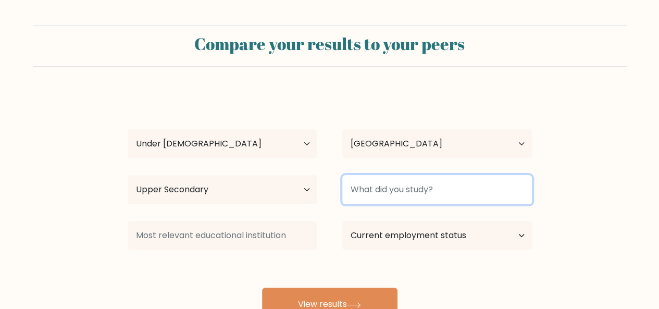
click at [457, 190] on input at bounding box center [437, 189] width 190 height 29
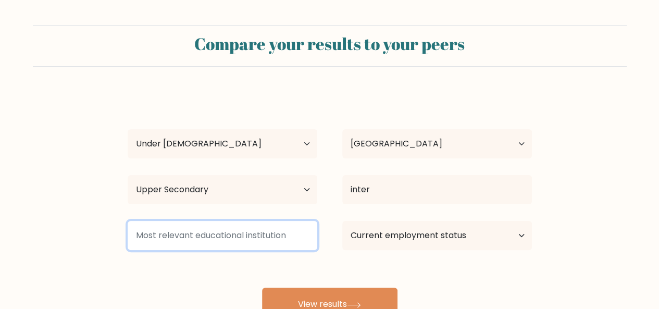
click at [291, 245] on input at bounding box center [223, 235] width 190 height 29
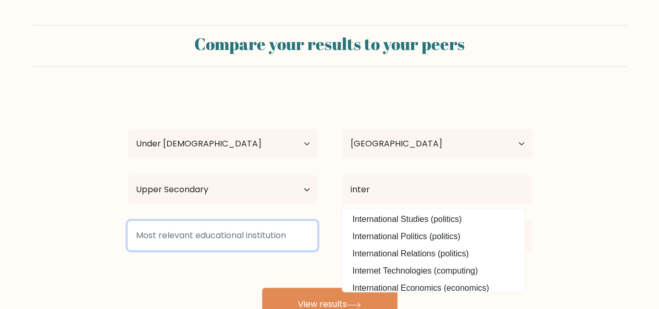
click at [292, 244] on input at bounding box center [223, 235] width 190 height 29
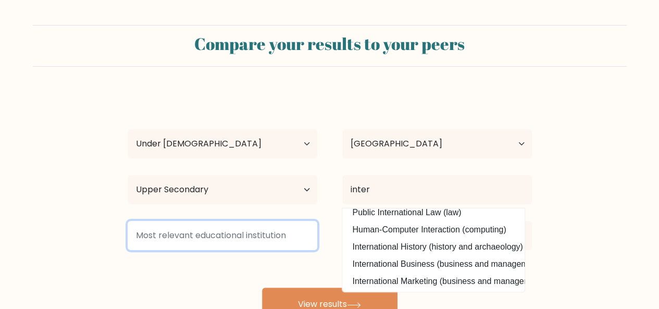
scroll to position [102, 0]
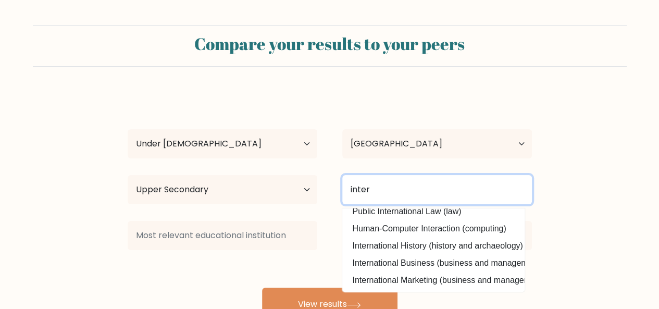
click at [416, 186] on input "inter" at bounding box center [437, 189] width 190 height 29
type input "i"
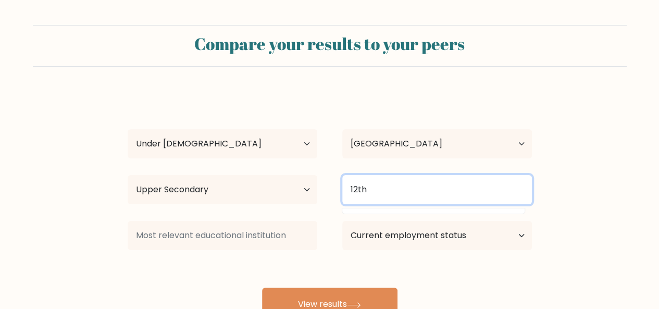
scroll to position [0, 0]
type input "12th class"
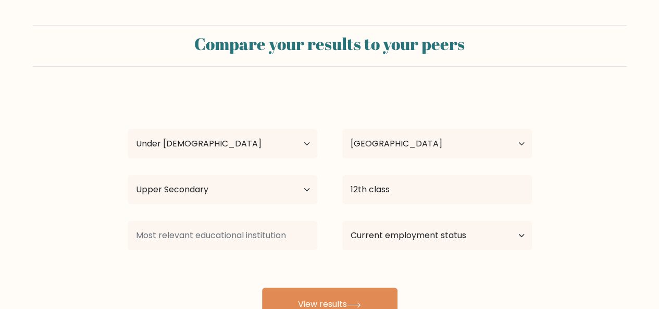
click at [249, 215] on div "gyfiuguc dwgfsssh Age Under 18 years old 18-24 years old 25-34 years old 35-44 …" at bounding box center [329, 206] width 417 height 229
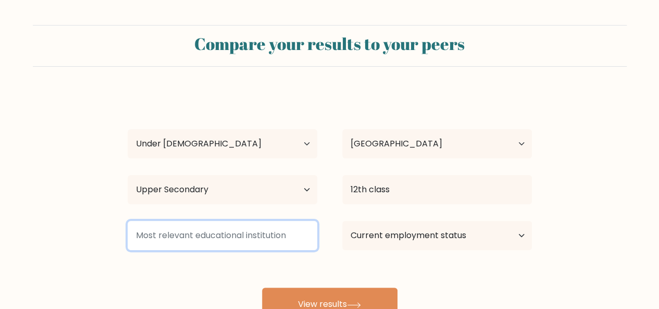
click at [231, 235] on input at bounding box center [223, 235] width 190 height 29
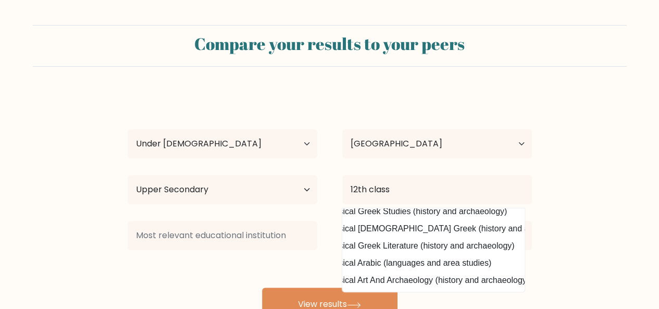
scroll to position [50, 43]
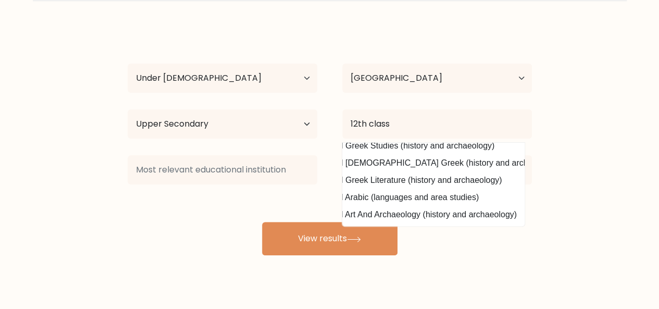
drag, startPoint x: 514, startPoint y: 267, endPoint x: 506, endPoint y: 306, distance: 39.2
click at [506, 306] on div "Compare your results to your peers gyfiuguc dwgfsssh Age Under 18 years old 18-…" at bounding box center [329, 131] width 659 height 395
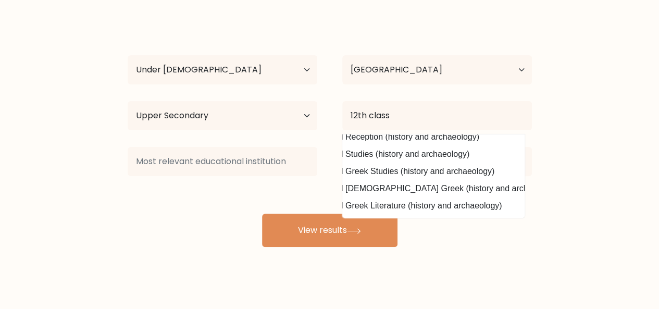
scroll to position [0, 43]
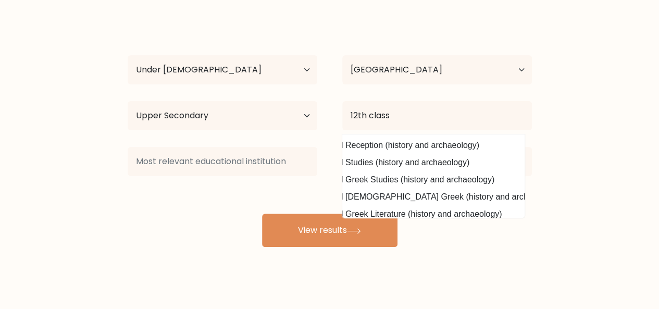
drag, startPoint x: 652, startPoint y: 51, endPoint x: 346, endPoint y: 113, distance: 312.6
click at [346, 113] on form "Compare your results to your peers gyfiuguc dwgfsssh Age Under 18 years old 18-…" at bounding box center [329, 99] width 659 height 296
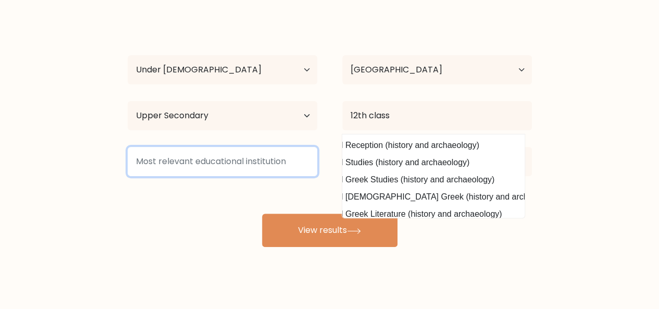
click at [311, 165] on input at bounding box center [223, 161] width 190 height 29
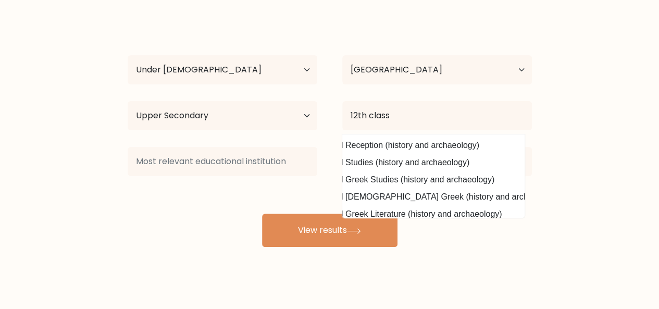
click at [94, 205] on form "Compare your results to your peers gyfiuguc dwgfsssh Age Under 18 years old 18-…" at bounding box center [329, 99] width 659 height 296
click at [510, 245] on div "gyfiuguc dwgfsssh Age Under 18 years old 18-24 years old 25-34 years old 35-44 …" at bounding box center [329, 132] width 417 height 229
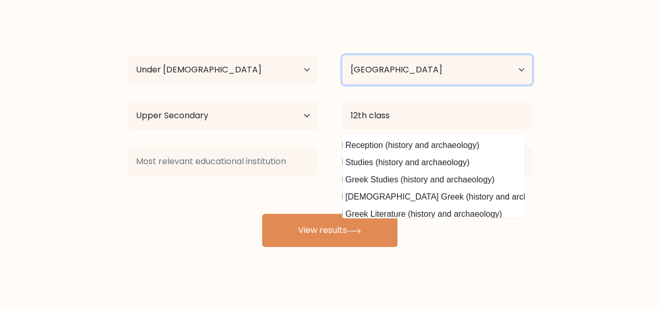
click at [519, 74] on select "Country Afghanistan Albania Algeria American Samoa Andorra Angola Anguilla Anta…" at bounding box center [437, 69] width 190 height 29
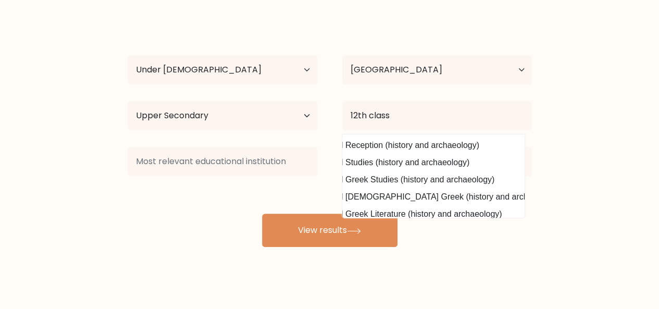
click at [640, 71] on form "Compare your results to your peers gyfiuguc dwgfsssh Age Under 18 years old 18-…" at bounding box center [329, 99] width 659 height 296
click at [265, 145] on div at bounding box center [222, 162] width 215 height 38
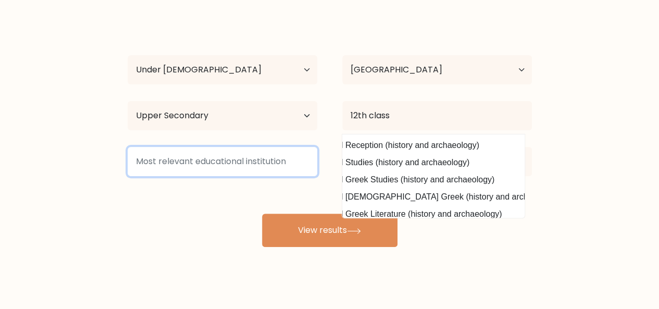
click at [265, 153] on input at bounding box center [223, 161] width 190 height 29
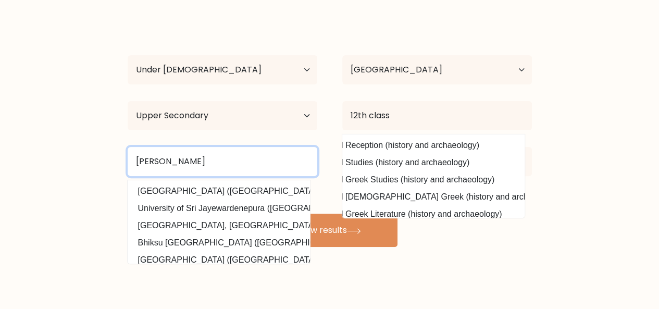
click at [262, 214] on button "View results" at bounding box center [329, 230] width 135 height 33
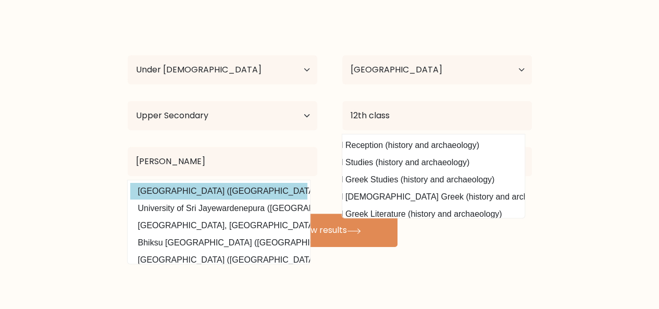
click at [249, 193] on option "Sri Sri University (India)" at bounding box center [218, 191] width 177 height 17
type input "[GEOGRAPHIC_DATA]"
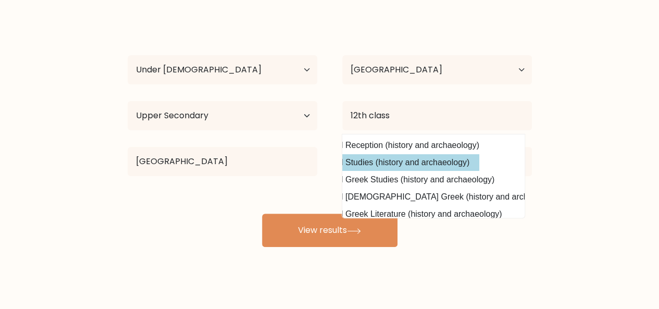
drag, startPoint x: 578, startPoint y: 143, endPoint x: 414, endPoint y: 160, distance: 165.0
click at [414, 160] on form "Compare your results to your peers gyfiuguc dwgfsssh Age Under 18 years old 18-…" at bounding box center [329, 99] width 659 height 296
click at [414, 160] on option "Classical Studies (history and archaeology)" at bounding box center [390, 162] width 177 height 17
type input "Classical Studies"
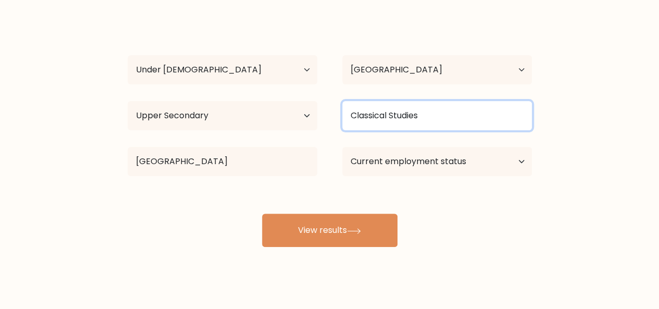
click at [444, 113] on input "Classical Studies" at bounding box center [437, 115] width 190 height 29
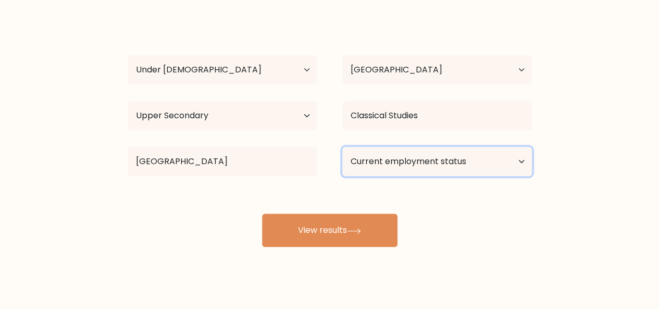
click at [429, 165] on select "Current employment status Employed Student Retired Other / prefer not to answer" at bounding box center [437, 161] width 190 height 29
select select "student"
click at [342, 147] on select "Current employment status Employed Student Retired Other / prefer not to answer" at bounding box center [437, 161] width 190 height 29
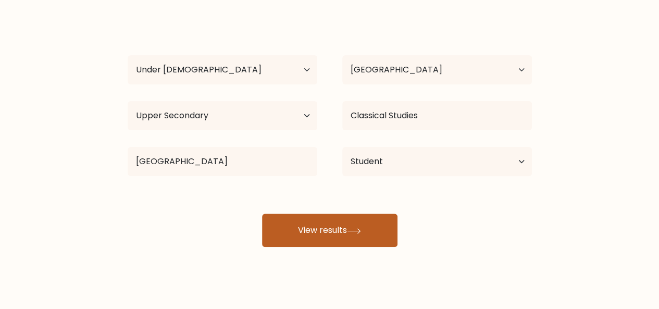
click at [362, 238] on button "View results" at bounding box center [329, 230] width 135 height 33
